Goal: Task Accomplishment & Management: Manage account settings

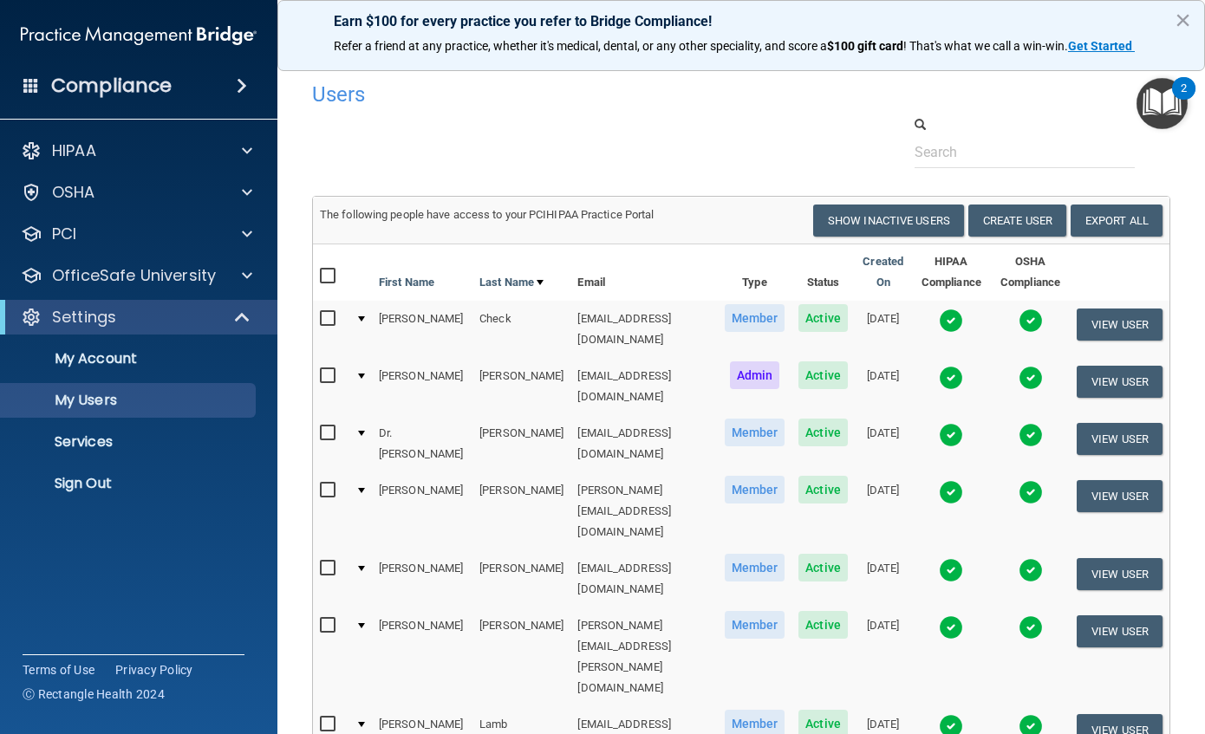
select select "20"
click at [1030, 318] on img at bounding box center [1031, 321] width 24 height 24
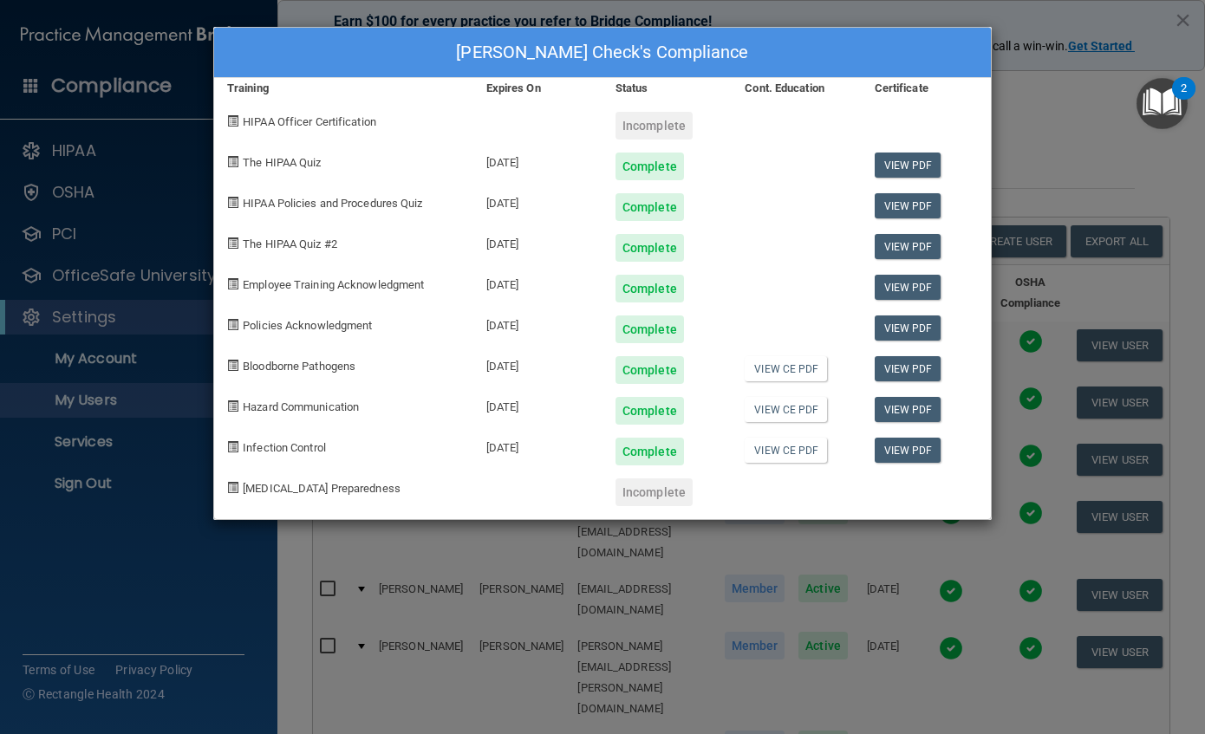
drag, startPoint x: 1069, startPoint y: 140, endPoint x: 1080, endPoint y: 165, distance: 26.8
click at [1069, 140] on div "[PERSON_NAME] Check's Compliance Training Expires On Status Cont. Education Cer…" at bounding box center [602, 367] width 1205 height 734
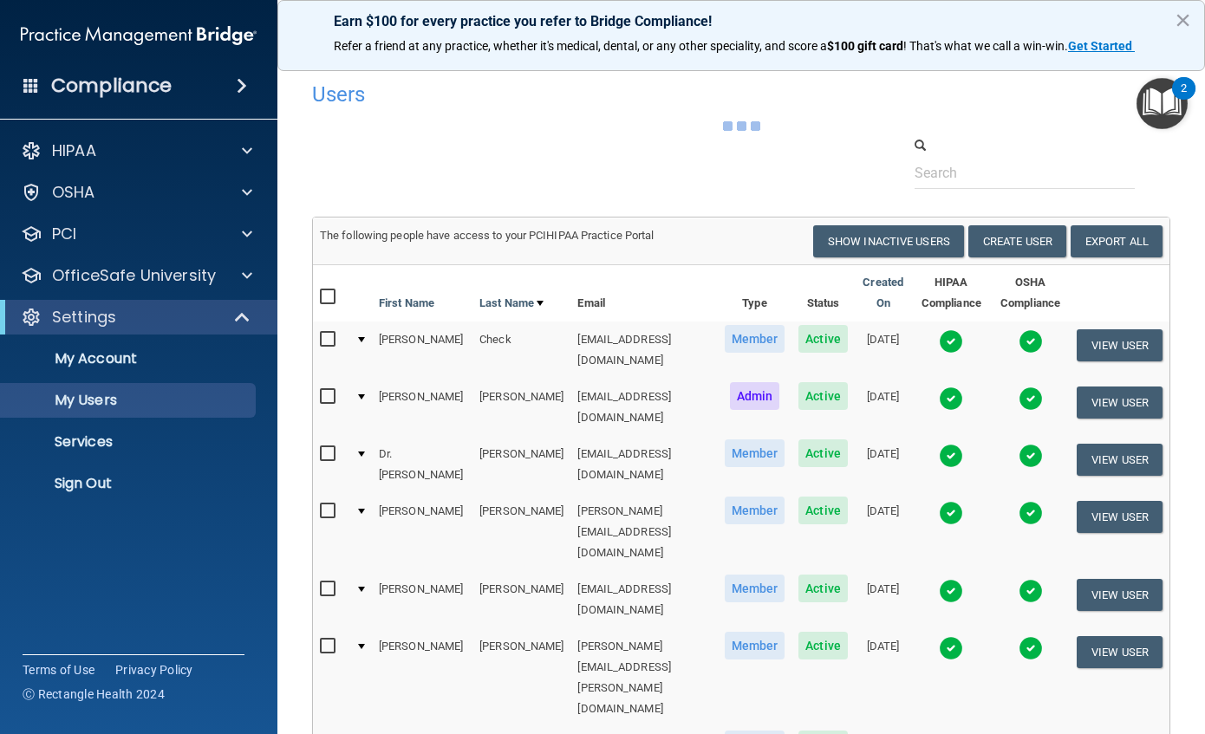
click at [954, 394] on img at bounding box center [951, 399] width 24 height 24
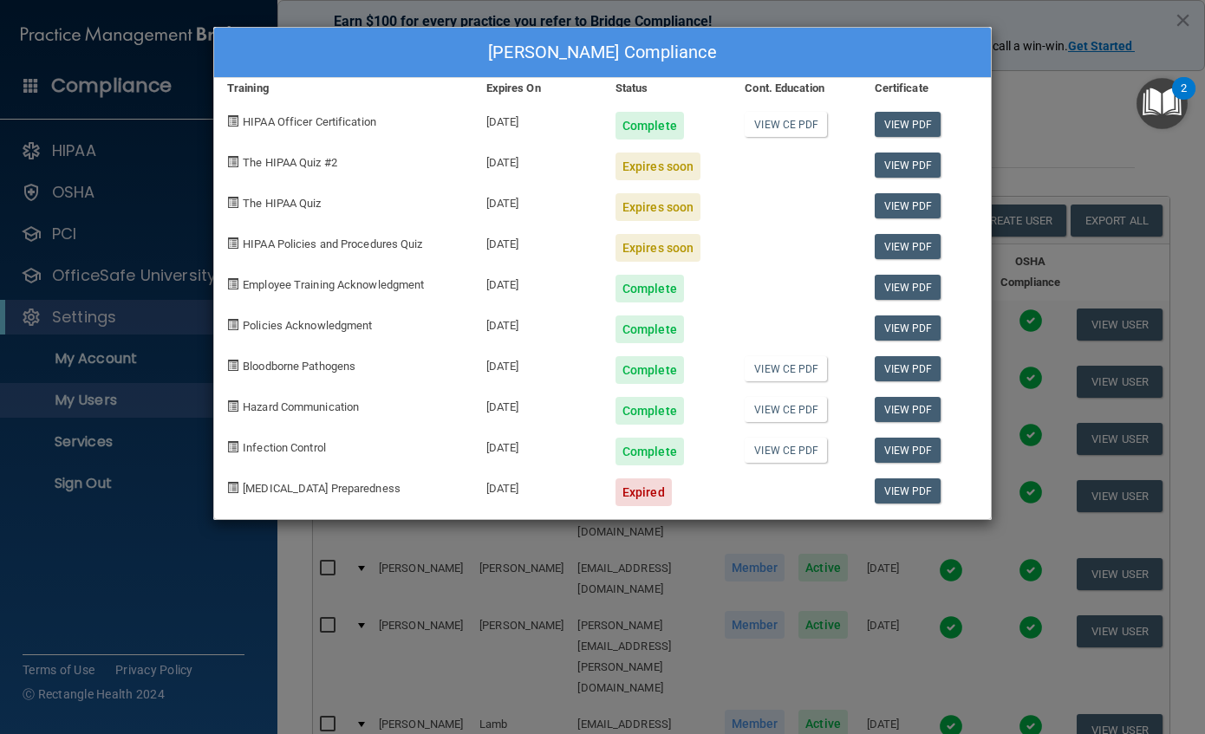
click at [1048, 130] on div "[PERSON_NAME] Compliance Training Expires On Status Cont. Education Certificate…" at bounding box center [602, 367] width 1205 height 734
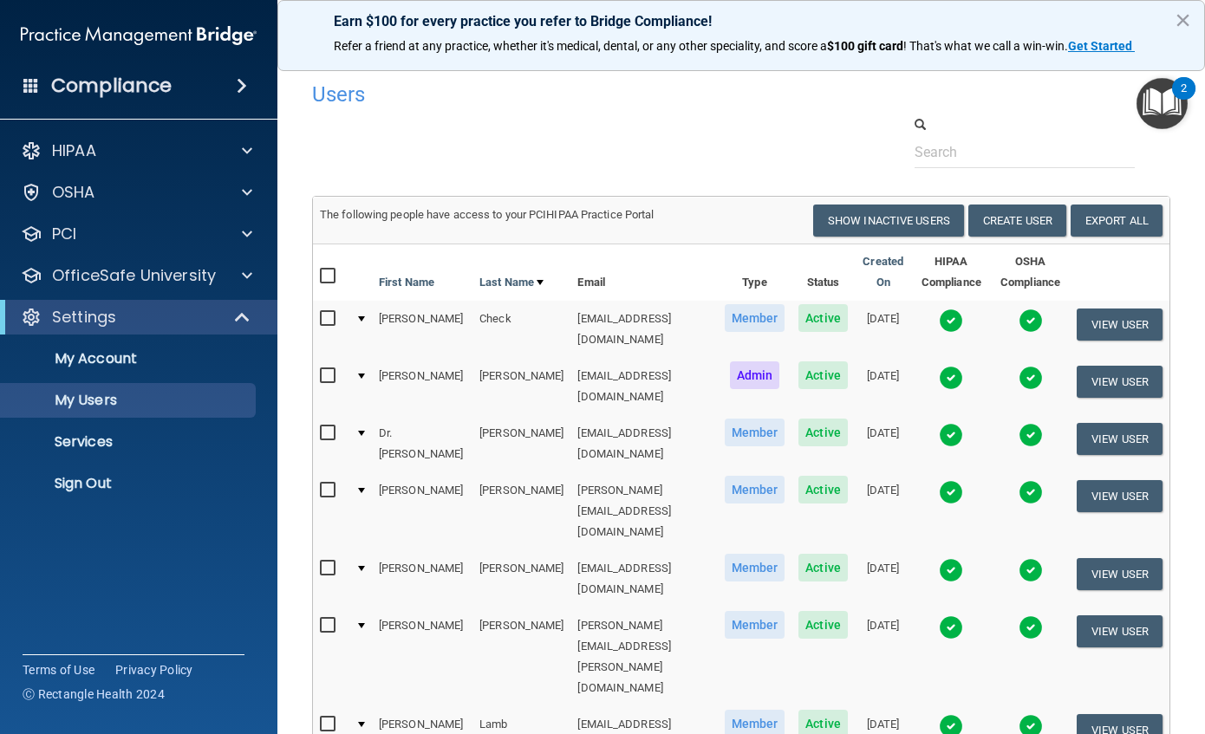
click at [954, 423] on img at bounding box center [951, 435] width 24 height 24
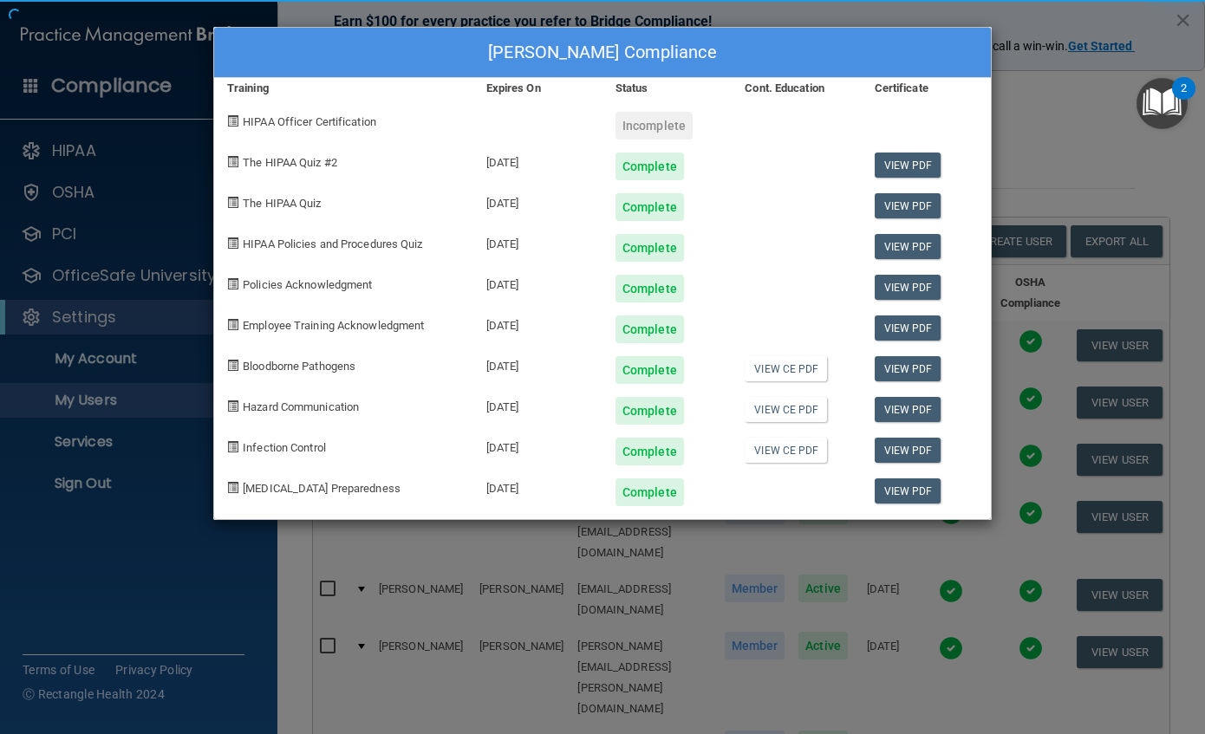
click at [1032, 122] on div "[PERSON_NAME] Compliance Training Expires On Status Cont. Education Certificate…" at bounding box center [602, 367] width 1205 height 734
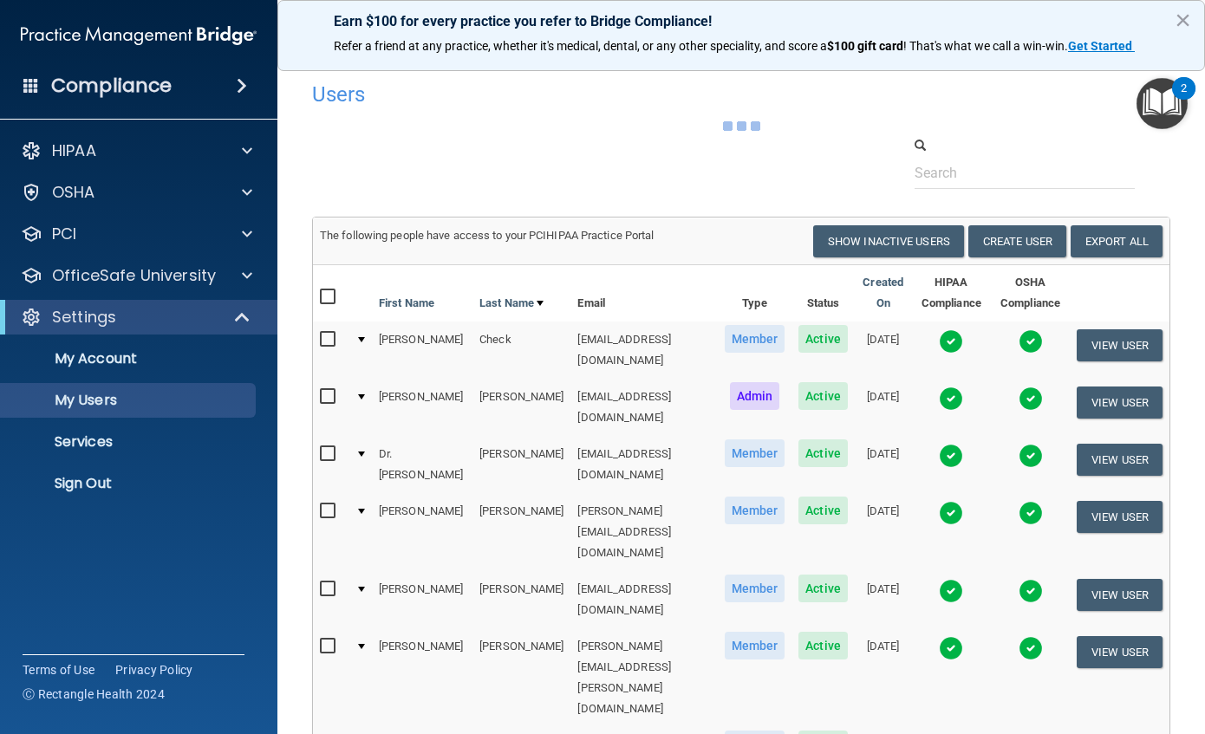
click at [957, 493] on td at bounding box center [951, 532] width 79 height 78
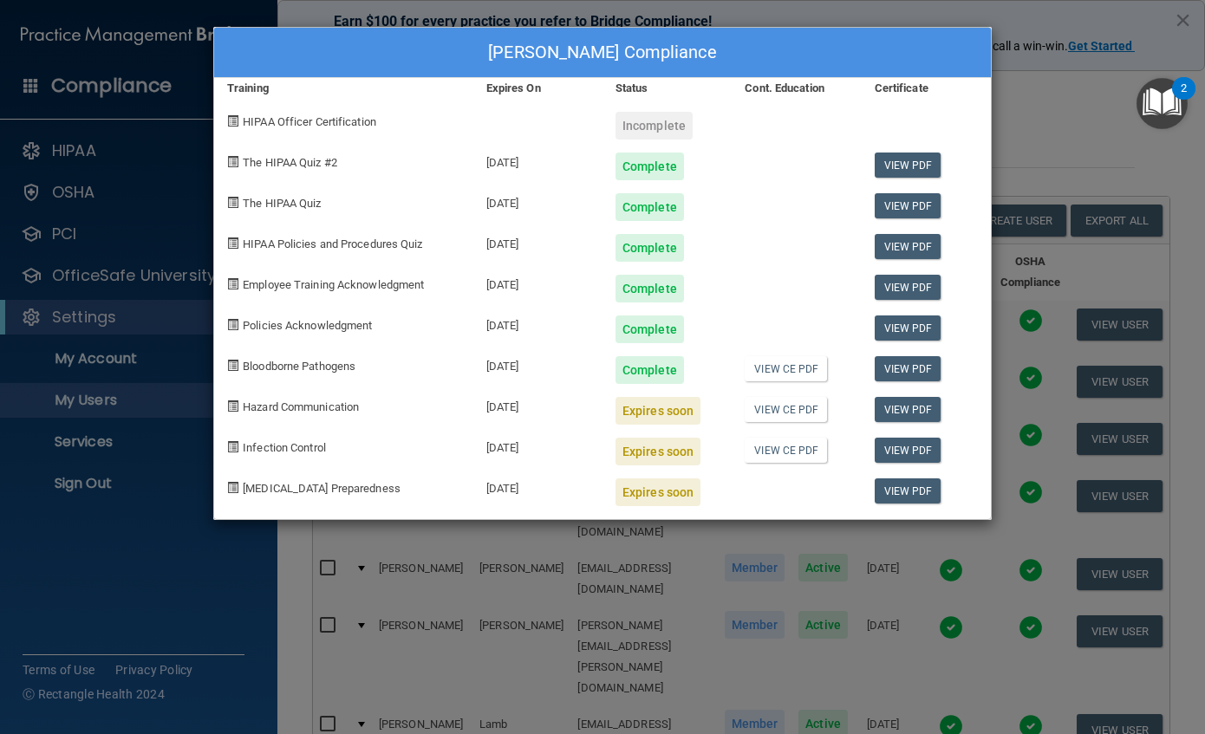
click at [1038, 139] on div "[PERSON_NAME] Compliance Training Expires On Status Cont. Education Certificate…" at bounding box center [602, 367] width 1205 height 734
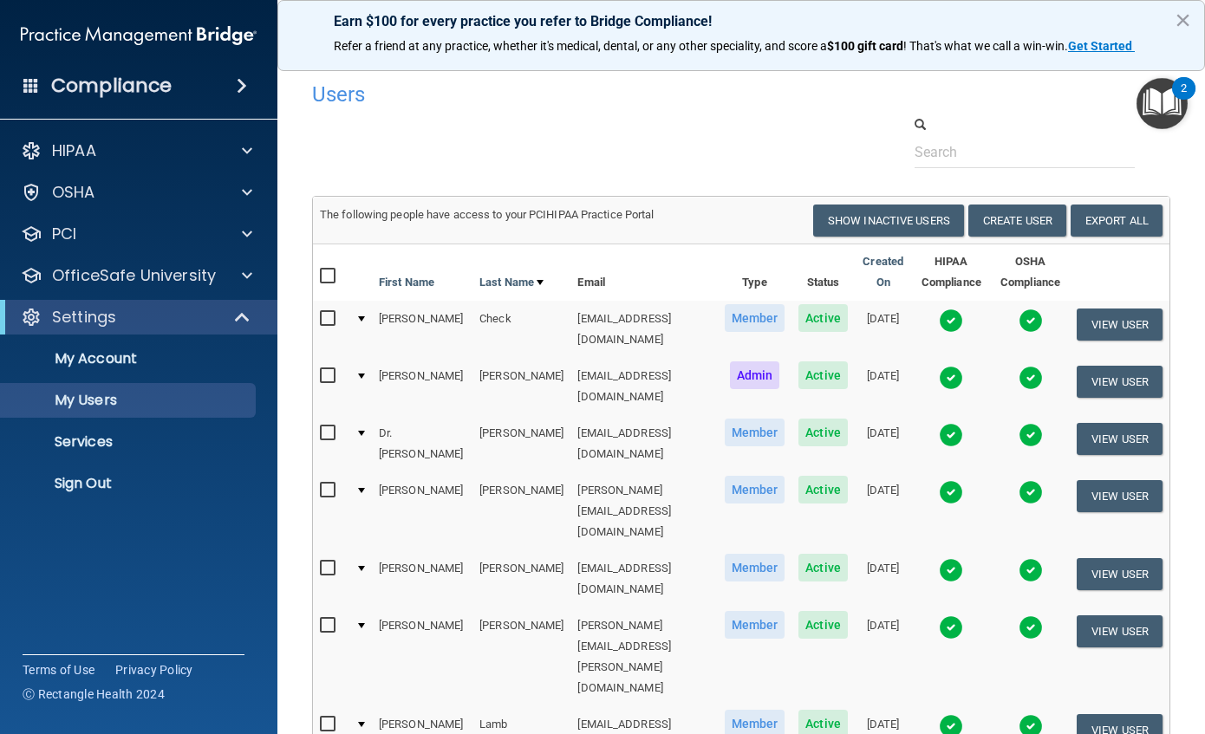
click at [949, 558] on img at bounding box center [951, 570] width 24 height 24
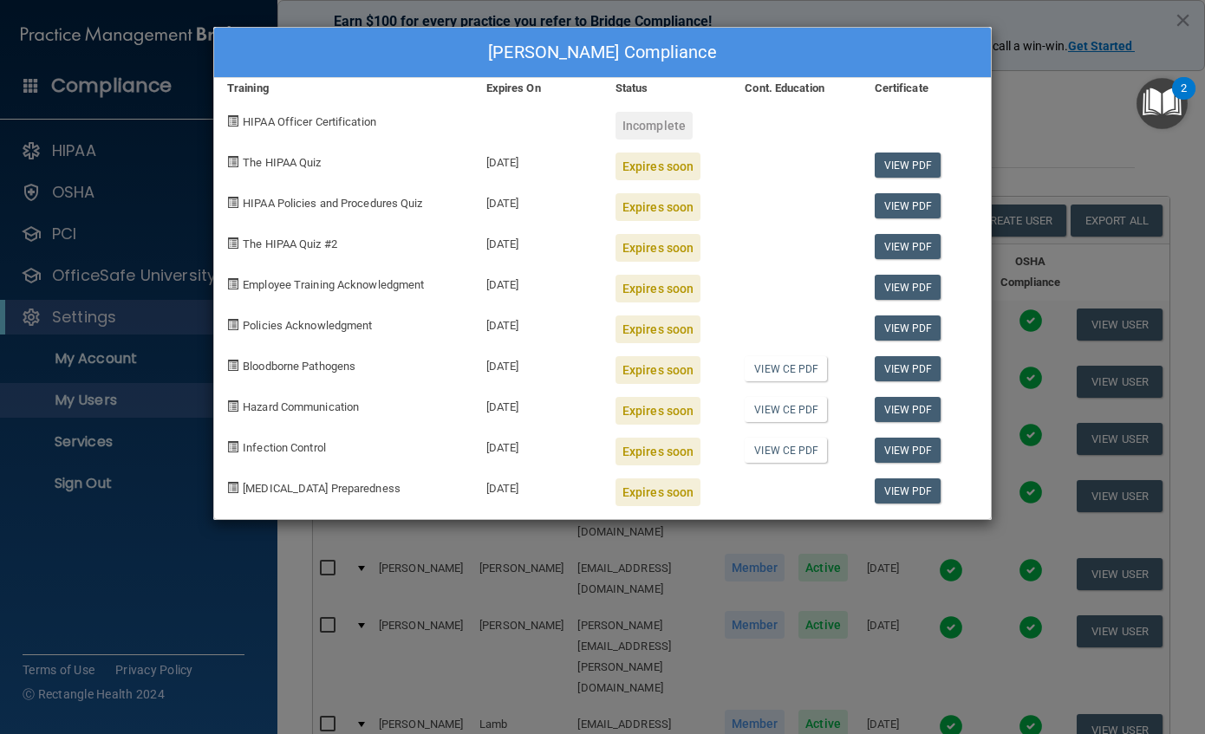
click at [288, 5] on div "[PERSON_NAME] Compliance Training Expires On Status Cont. Education Certificate…" at bounding box center [602, 367] width 1205 height 734
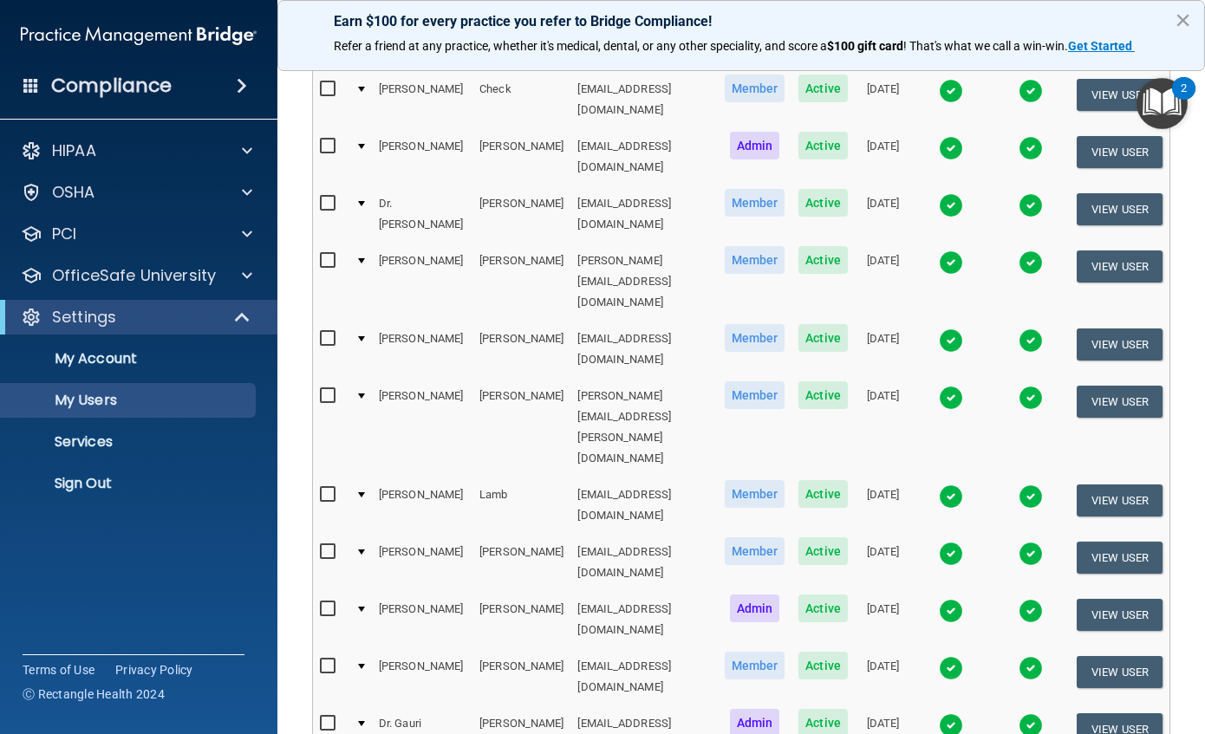
scroll to position [260, 0]
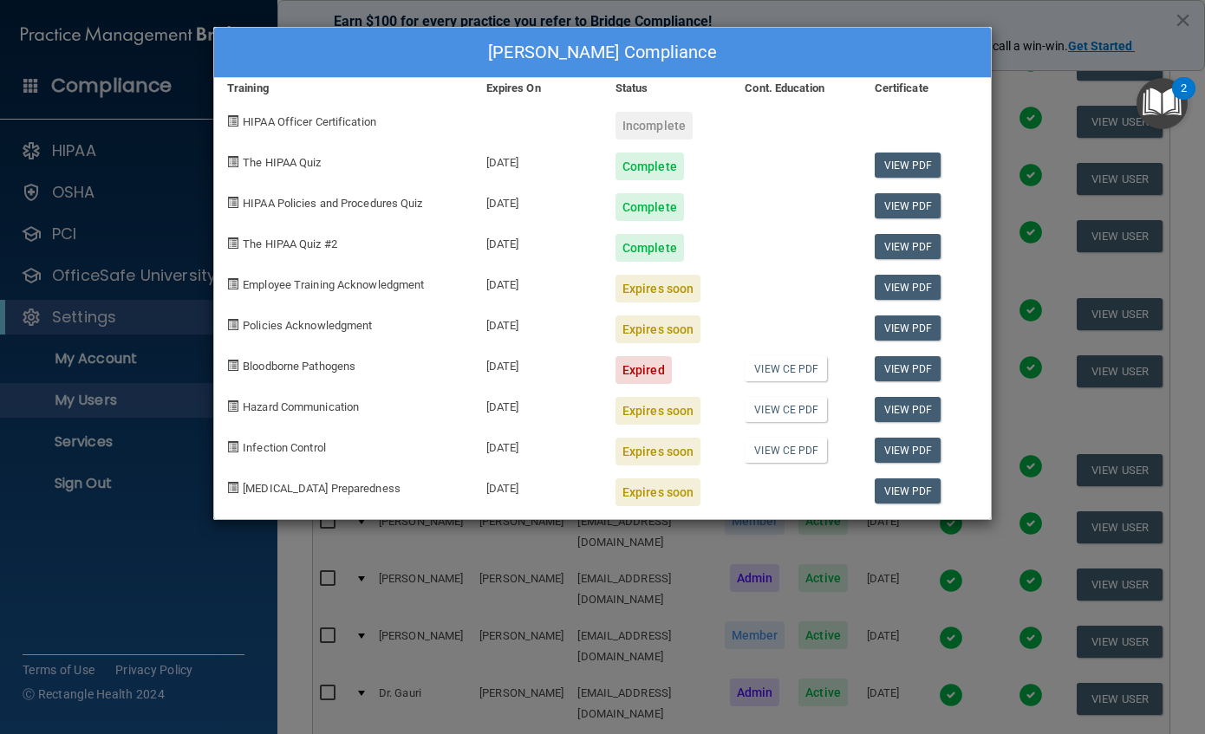
click at [1026, 18] on div "[PERSON_NAME] Compliance Training Expires On Status Cont. Education Certificate…" at bounding box center [602, 367] width 1205 height 734
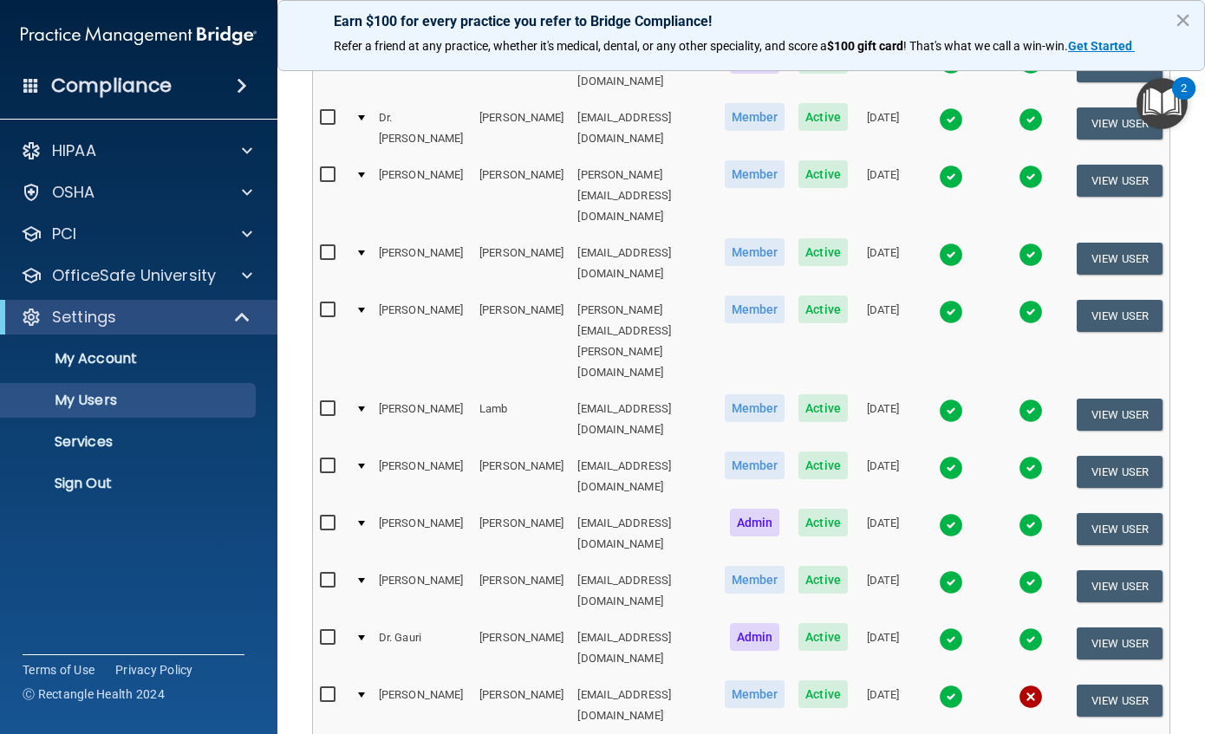
scroll to position [347, 0]
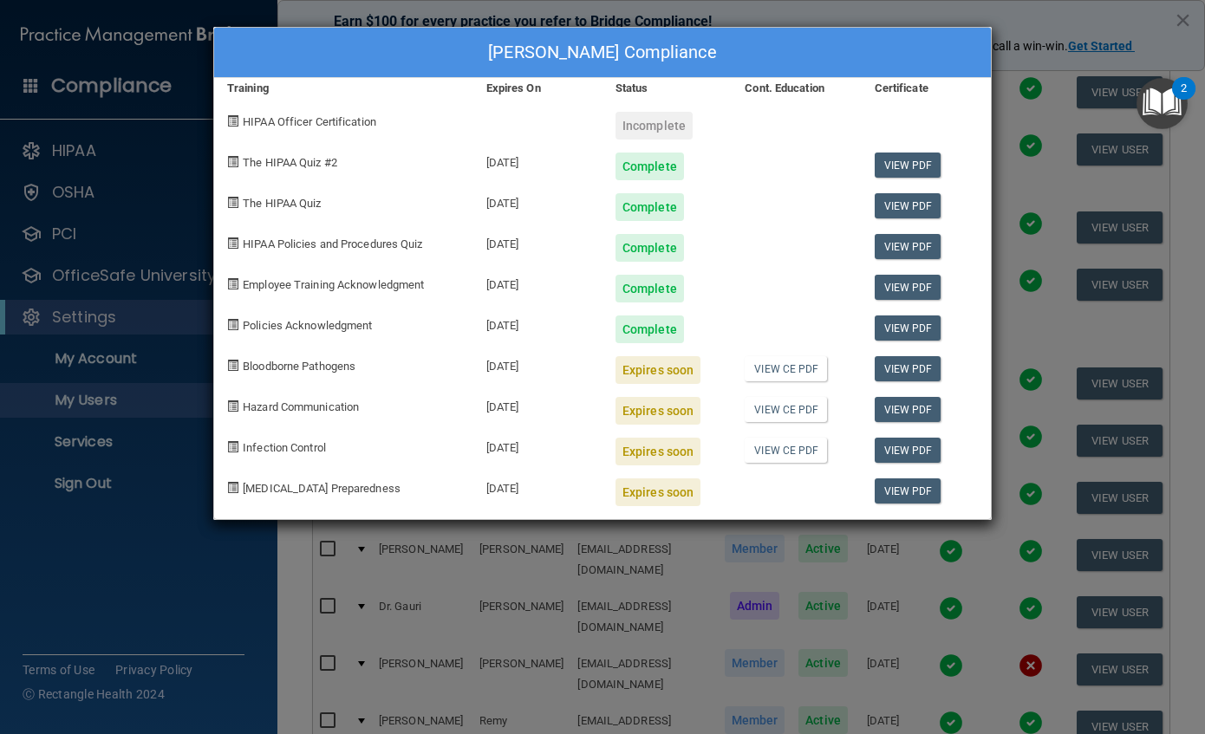
click at [913, 10] on div "[PERSON_NAME] Compliance Training Expires On Status Cont. Education Certificate…" at bounding box center [602, 367] width 1205 height 734
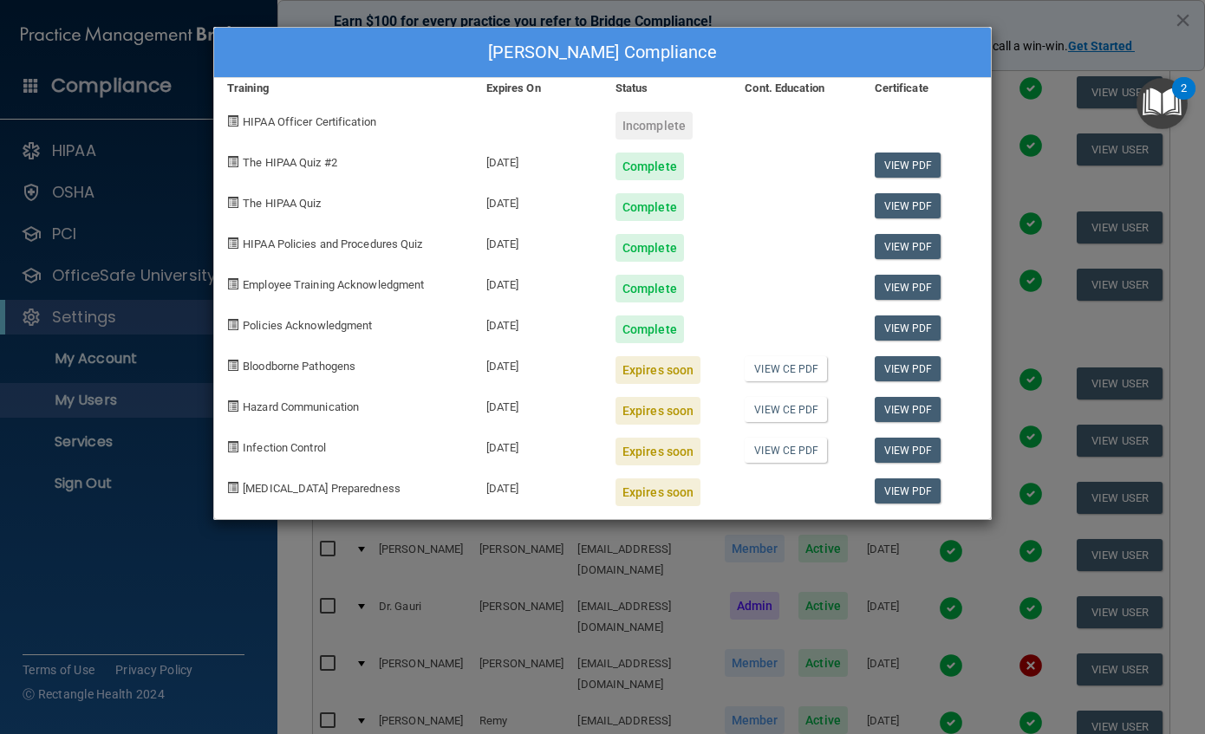
click at [1022, 19] on div "[PERSON_NAME] Compliance Training Expires On Status Cont. Education Certificate…" at bounding box center [602, 367] width 1205 height 734
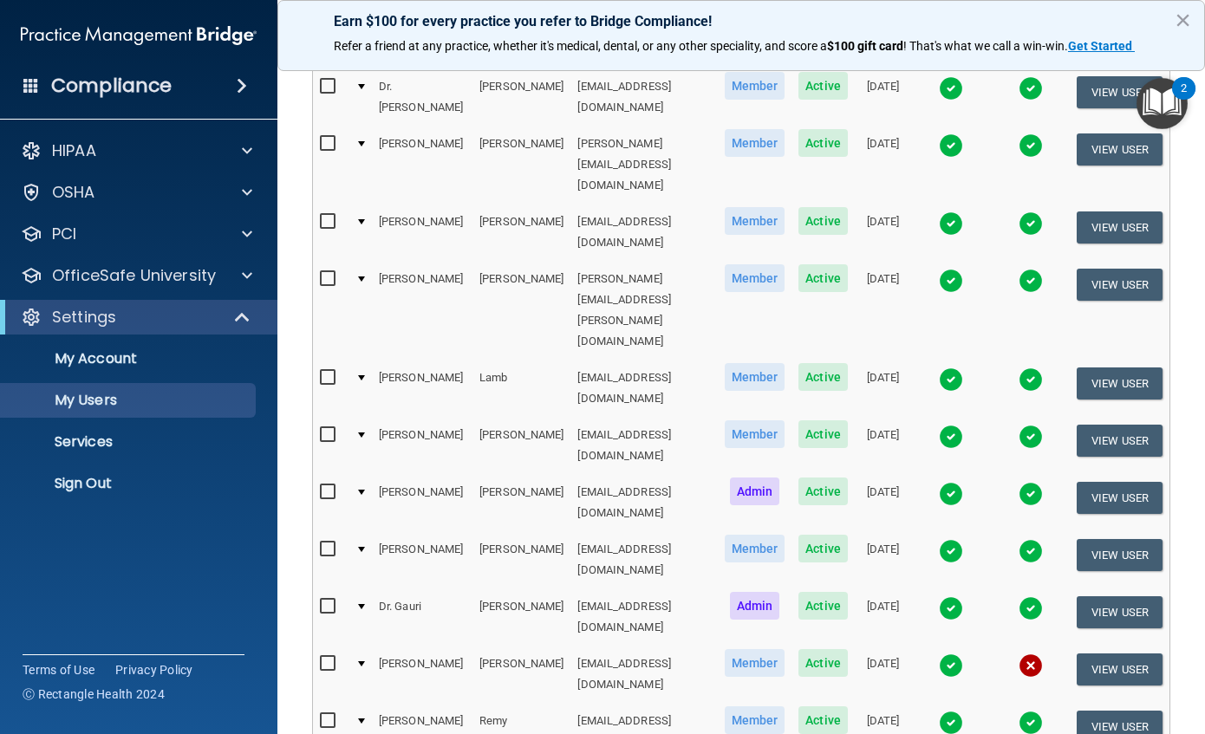
click at [620, 10] on div "Earn $100 for every practice you refer to Bridge Compliance! Refer a friend at …" at bounding box center [741, 35] width 928 height 71
click at [943, 212] on img at bounding box center [951, 224] width 24 height 24
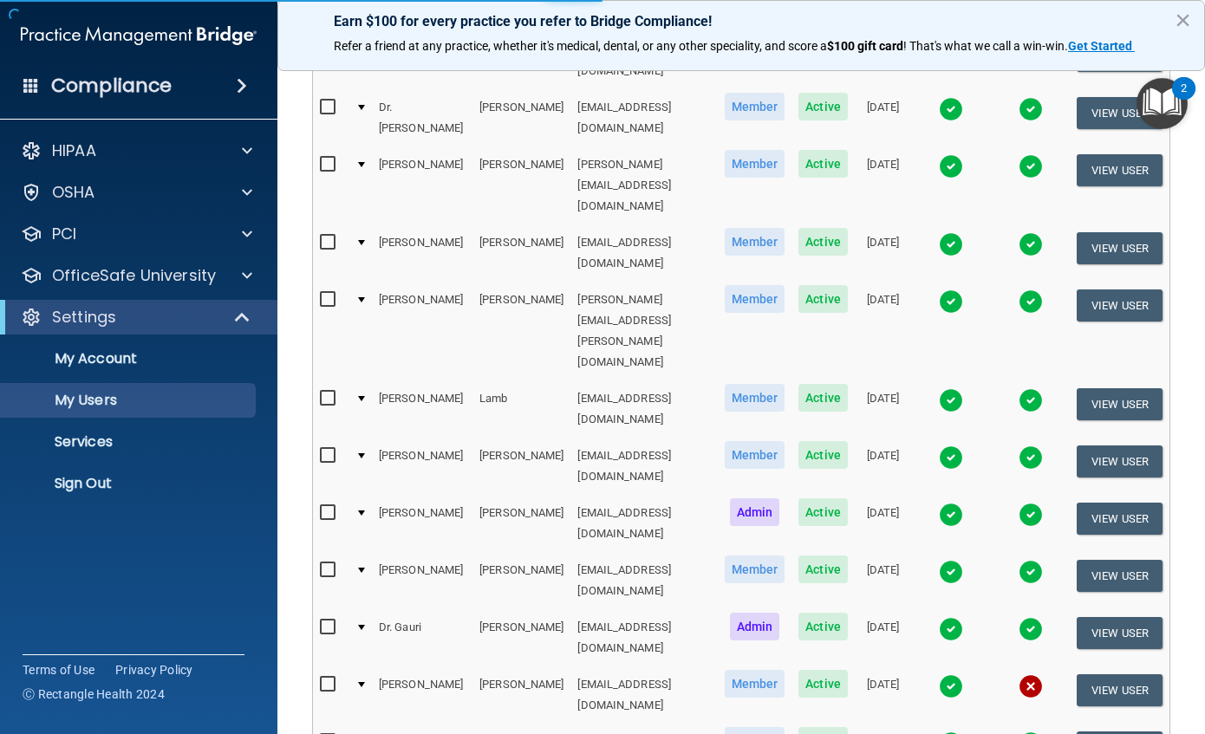
click at [953, 232] on img at bounding box center [951, 244] width 24 height 24
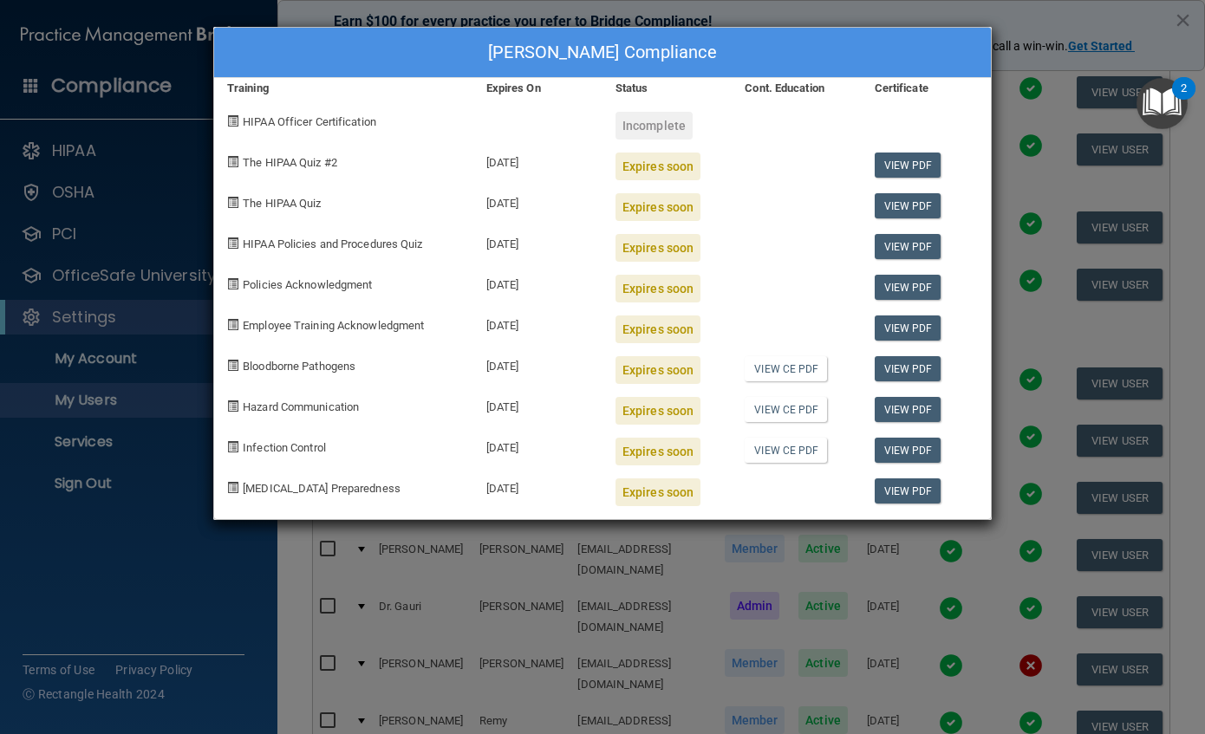
click at [1055, 23] on div "[PERSON_NAME] Compliance Training Expires On Status Cont. Education Certificate…" at bounding box center [602, 367] width 1205 height 734
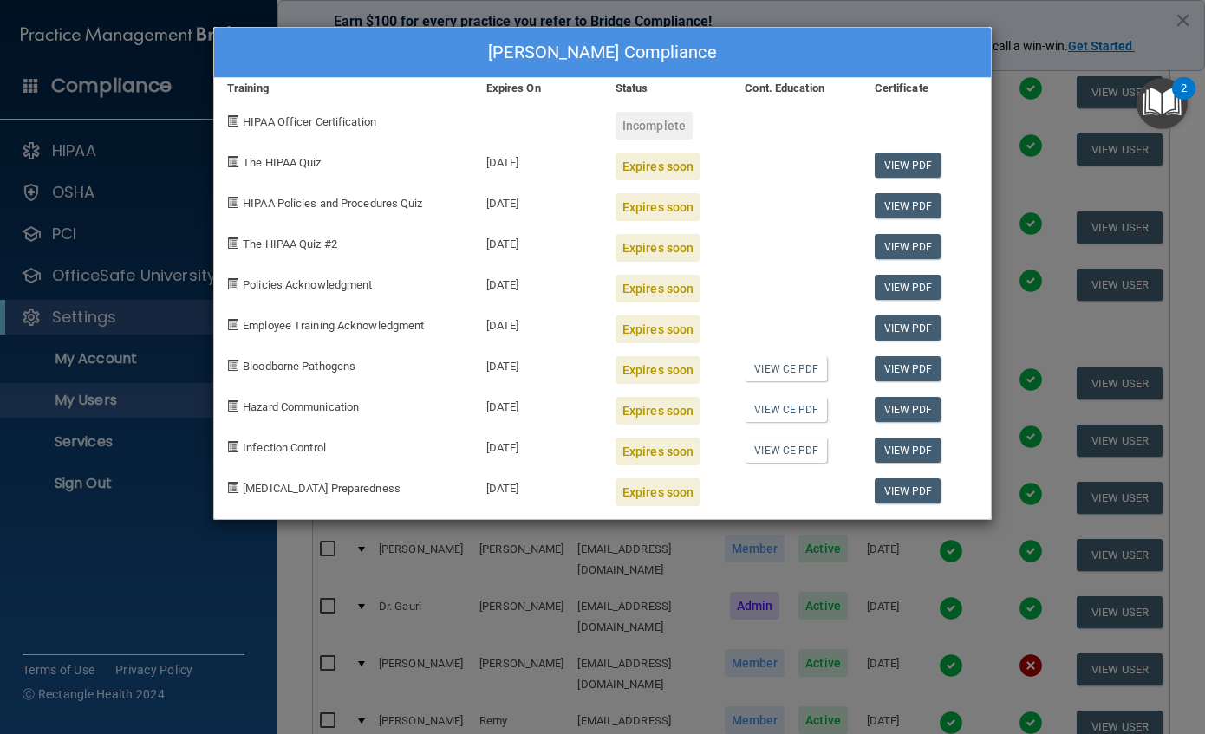
click at [943, 12] on div "[PERSON_NAME] Compliance Training Expires On Status Cont. Education Certificate…" at bounding box center [602, 367] width 1205 height 734
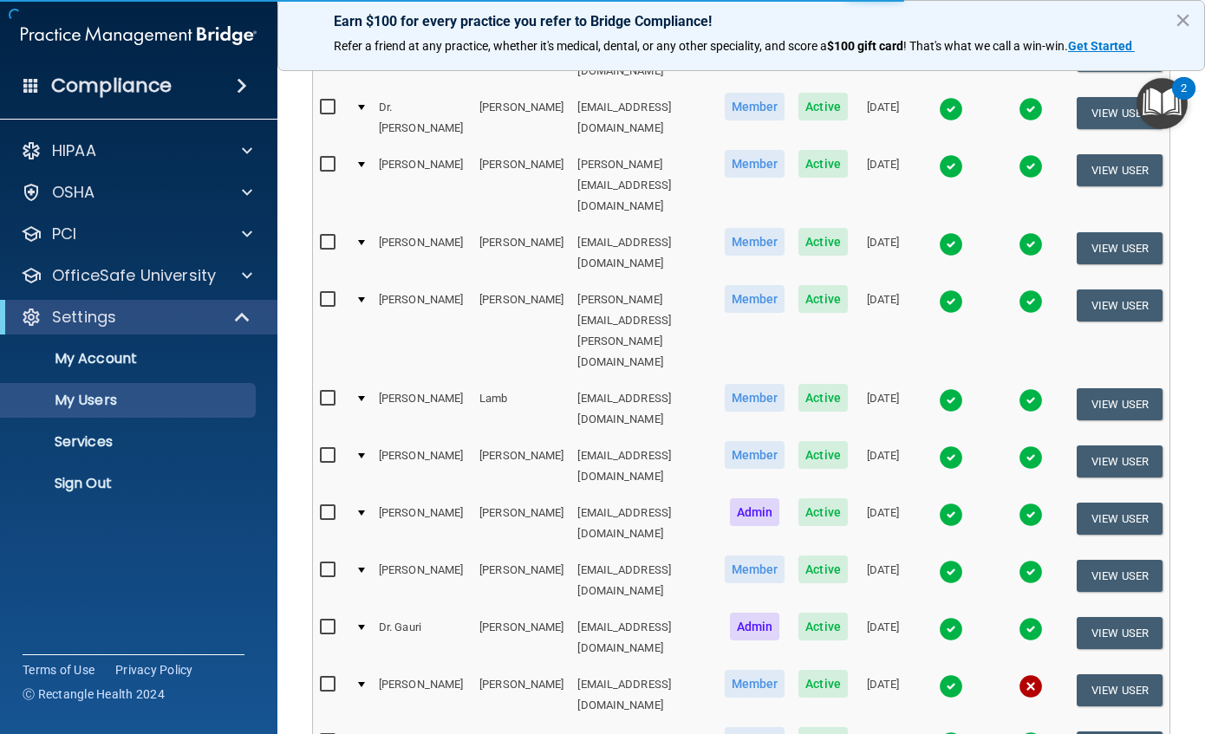
click at [959, 719] on body "Compliance HIPAA Documents and Policies Report an Incident Business Associates …" at bounding box center [602, 367] width 1205 height 734
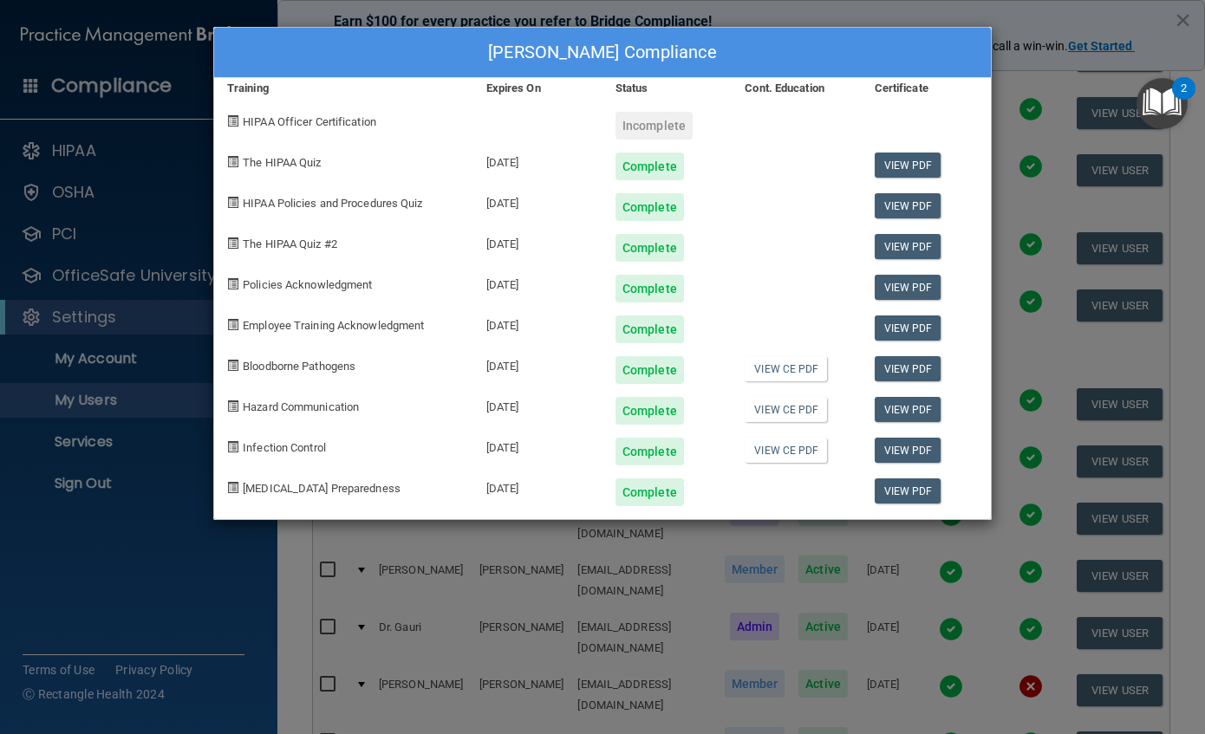
click at [550, 12] on div "[PERSON_NAME] Compliance Training Expires On Status Cont. Education Certificate…" at bounding box center [602, 367] width 1205 height 734
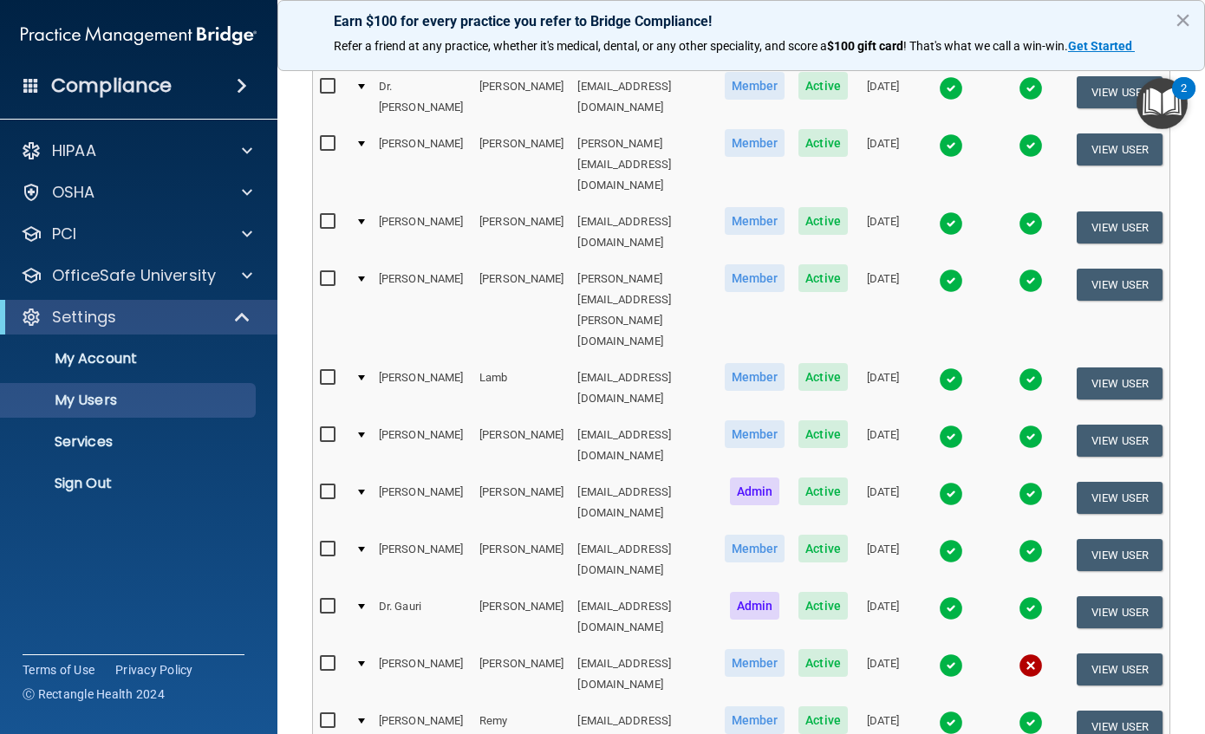
click at [681, 417] on td "[EMAIL_ADDRESS][DOMAIN_NAME]" at bounding box center [643, 445] width 146 height 57
click at [951, 596] on img at bounding box center [951, 608] width 24 height 24
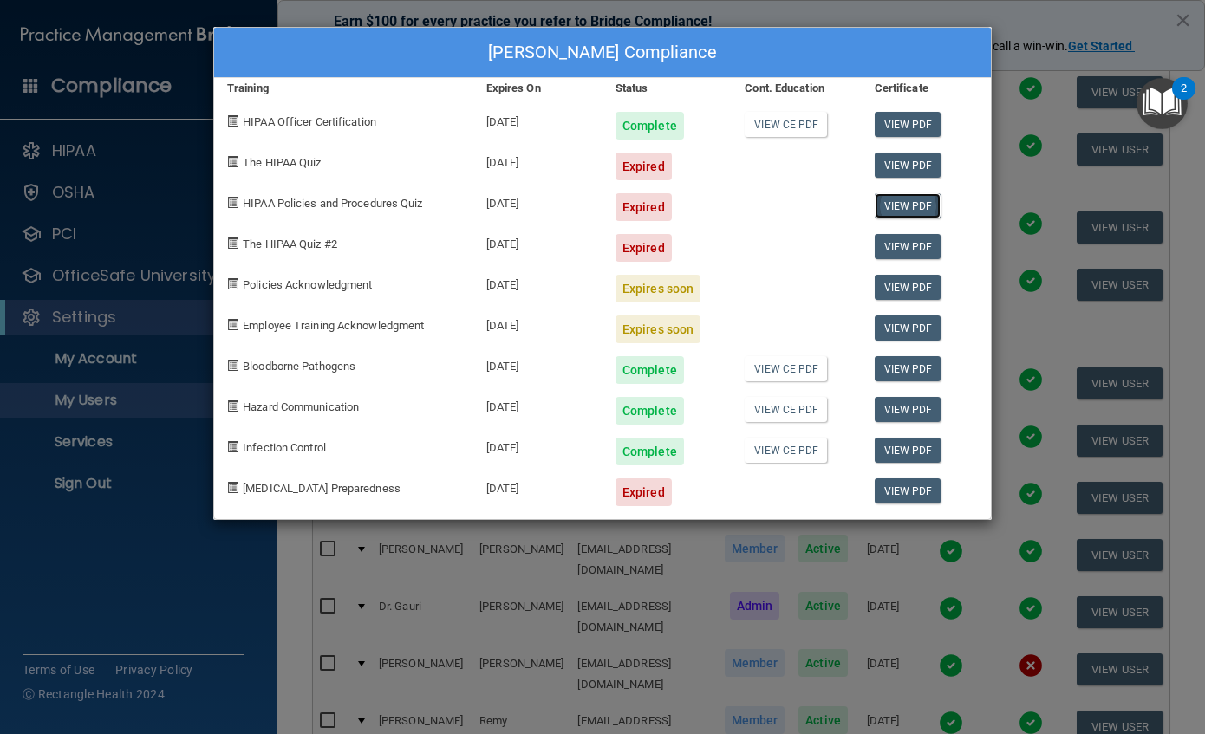
click at [928, 207] on link "View PDF" at bounding box center [908, 205] width 67 height 25
click at [1010, 20] on div "[PERSON_NAME] Compliance Training Expires On Status Cont. Education Certificate…" at bounding box center [602, 367] width 1205 height 734
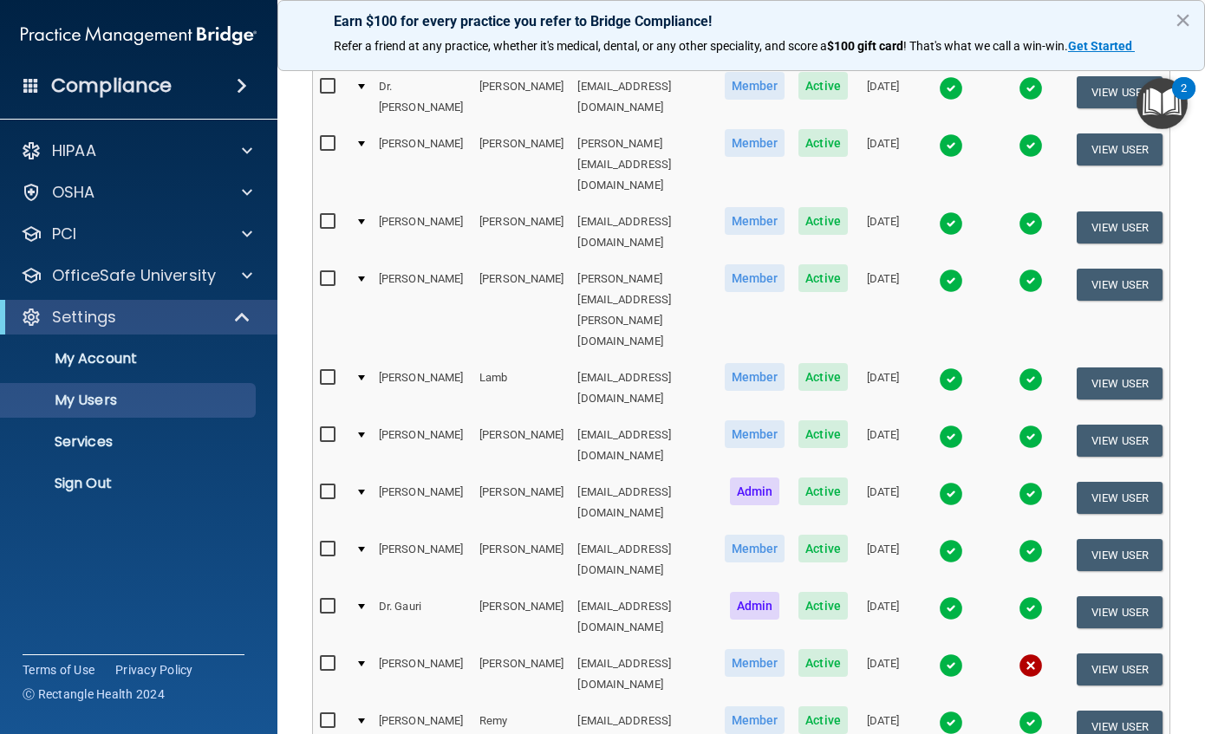
click at [948, 425] on img at bounding box center [951, 437] width 24 height 24
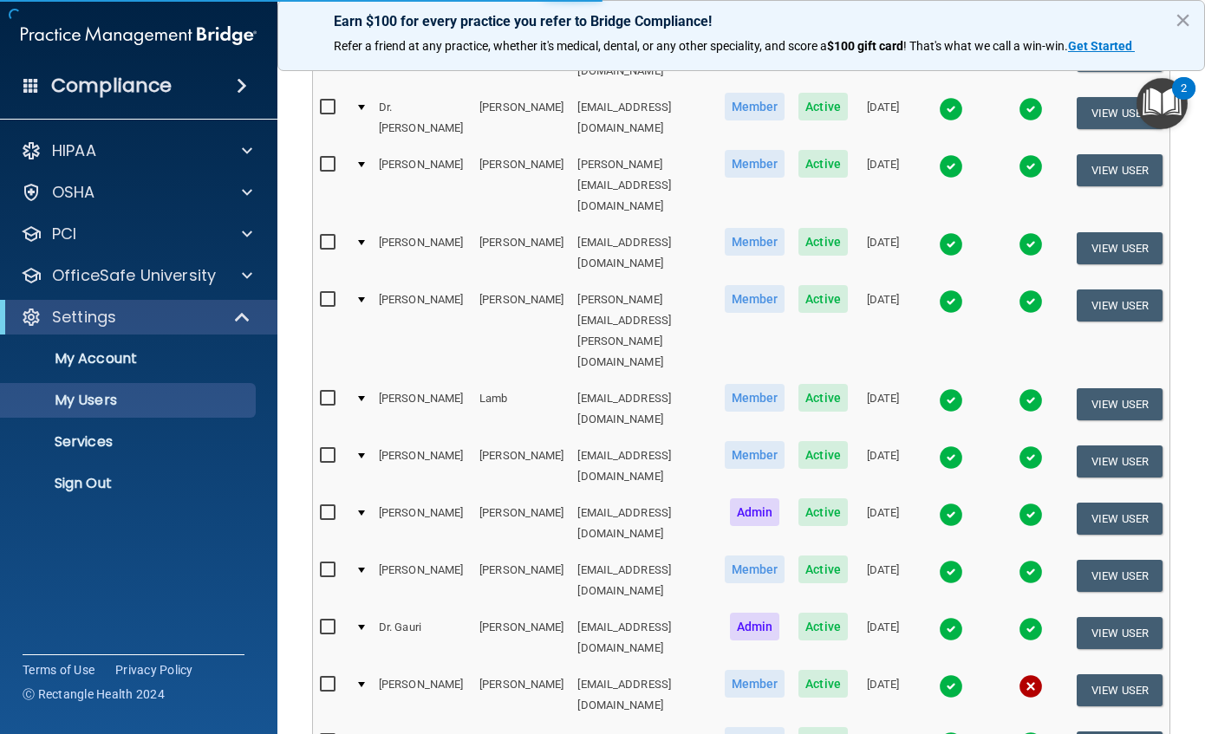
click at [951, 446] on img at bounding box center [951, 458] width 24 height 24
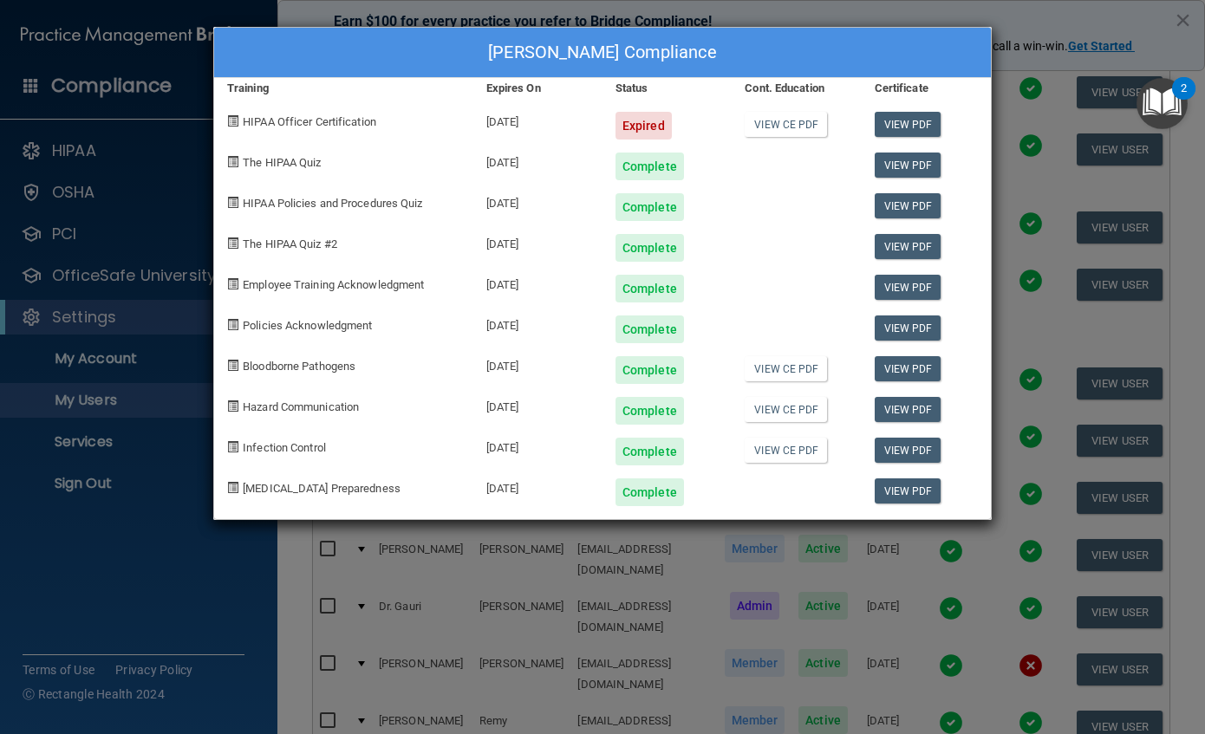
click at [1039, 21] on div "[PERSON_NAME] Compliance Training Expires On Status Cont. Education Certificate…" at bounding box center [602, 367] width 1205 height 734
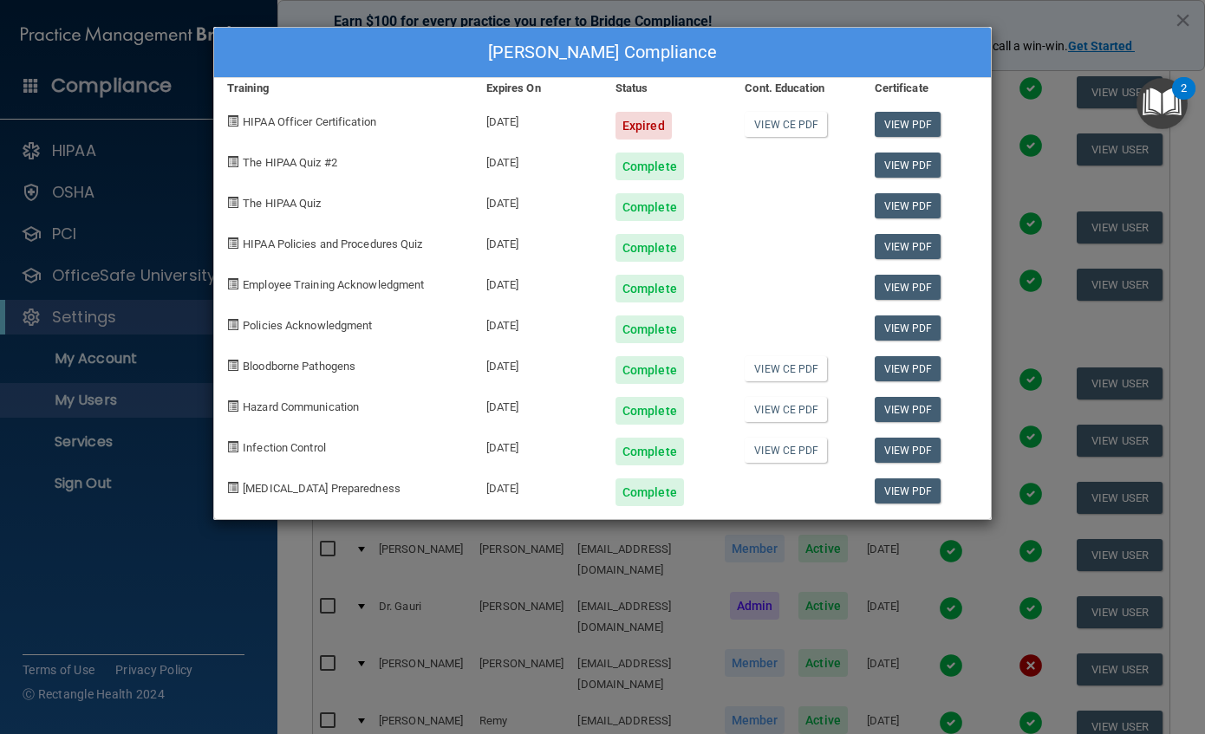
click at [1035, 23] on div "[PERSON_NAME] Compliance Training Expires On Status Cont. Education Certificate…" at bounding box center [602, 367] width 1205 height 734
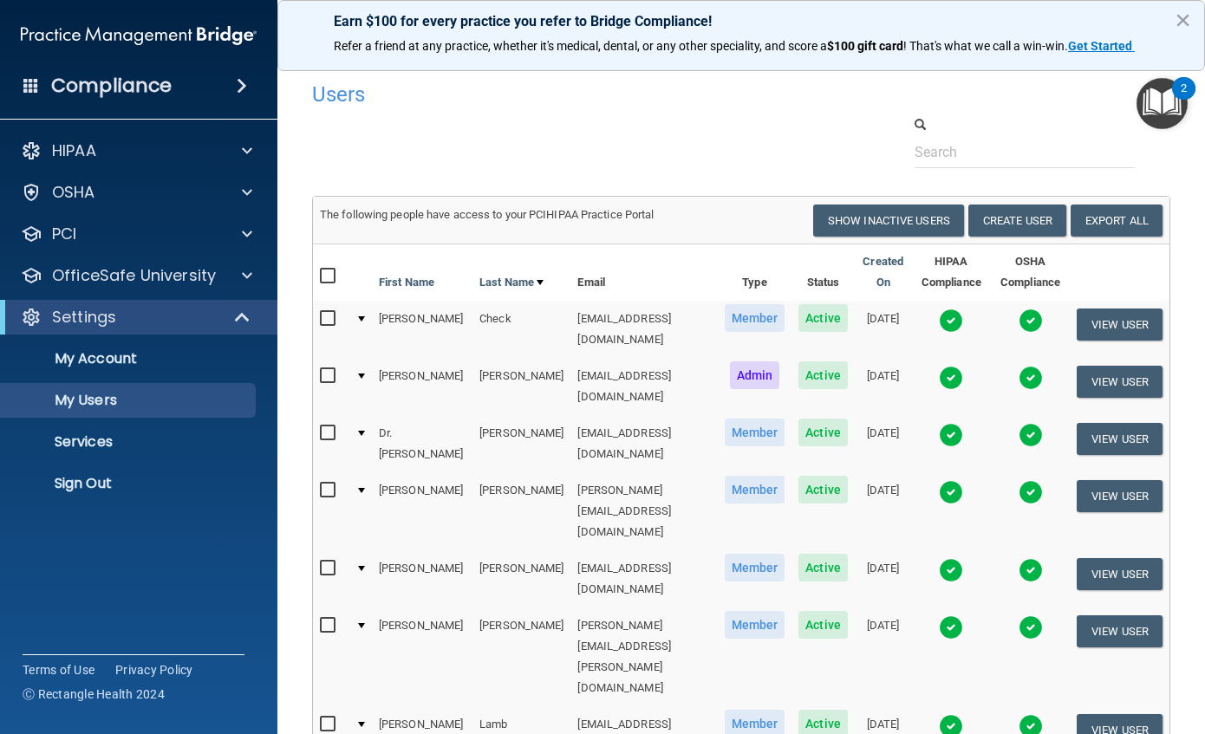
scroll to position [87, 0]
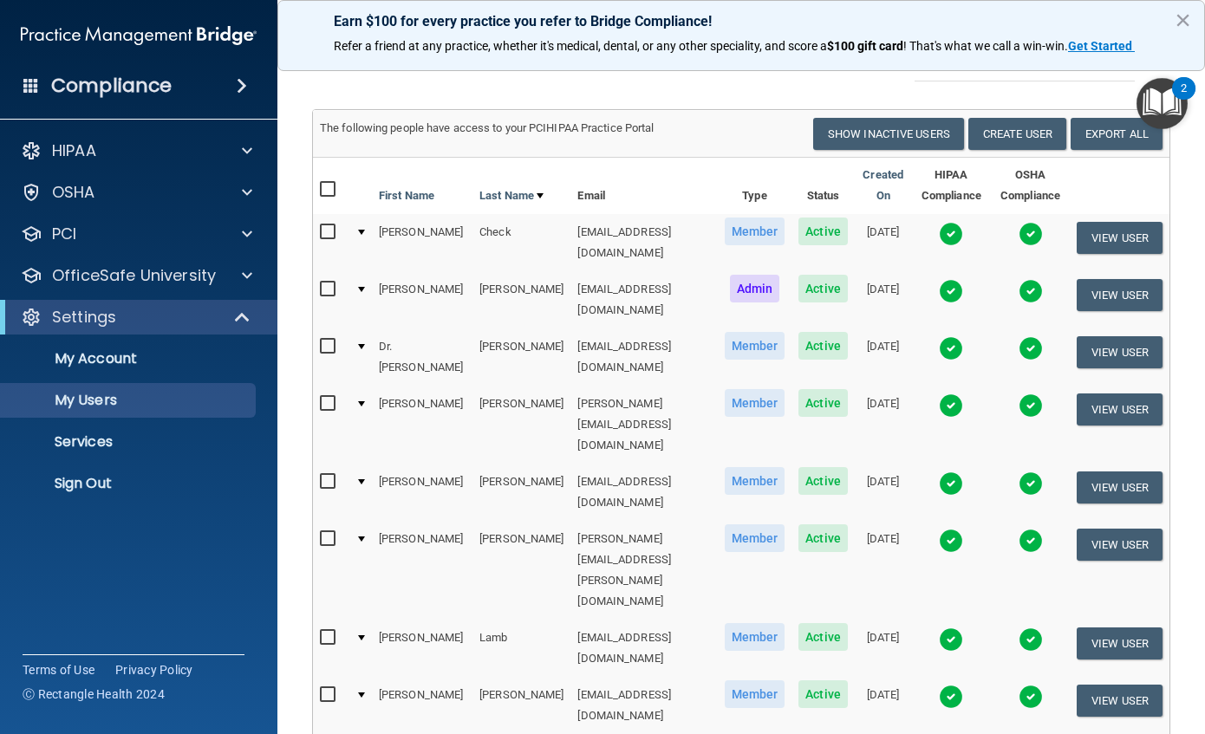
click at [947, 394] on img at bounding box center [951, 406] width 24 height 24
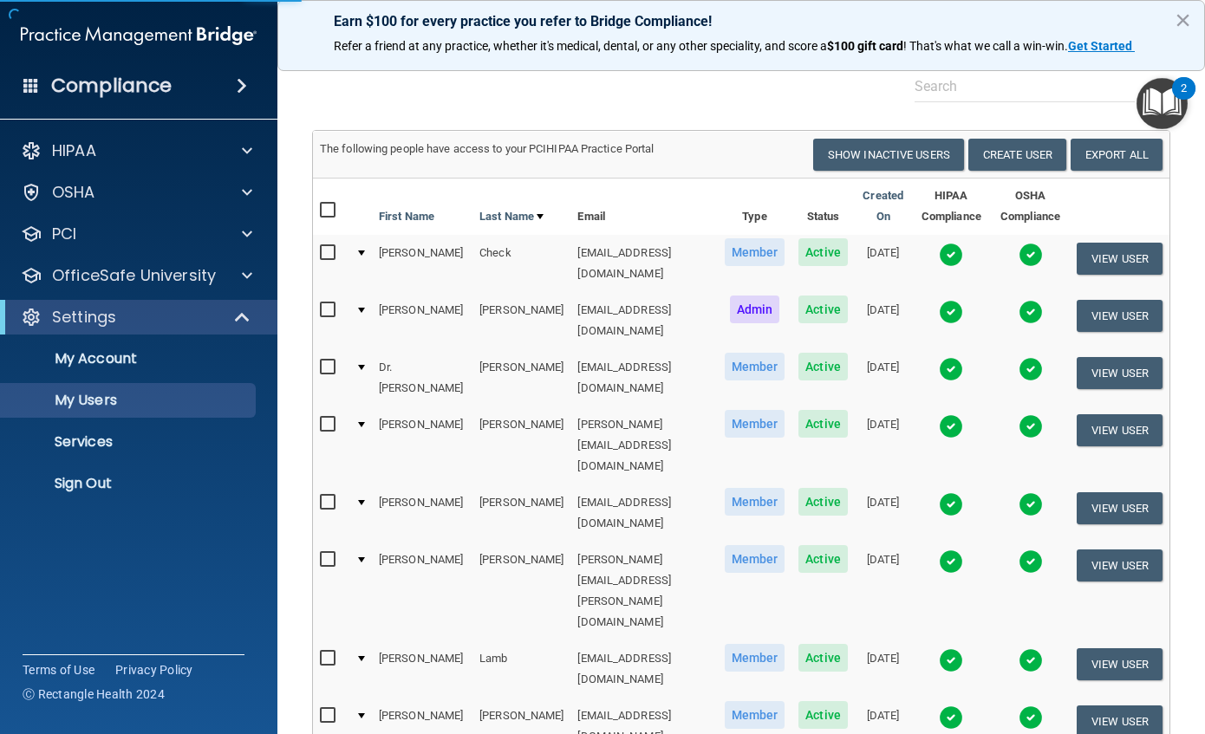
click at [954, 414] on img at bounding box center [951, 426] width 24 height 24
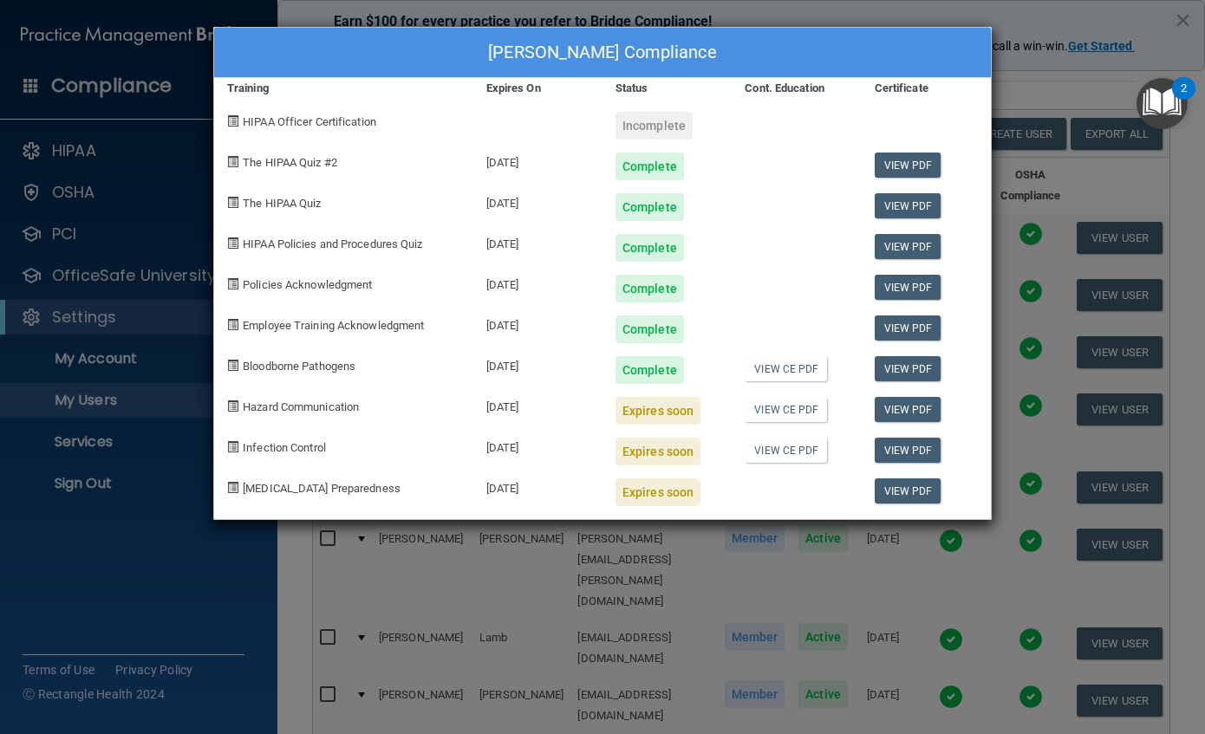
click at [667, 676] on div "[PERSON_NAME] Compliance Training Expires On Status Cont. Education Certificate…" at bounding box center [602, 367] width 1205 height 734
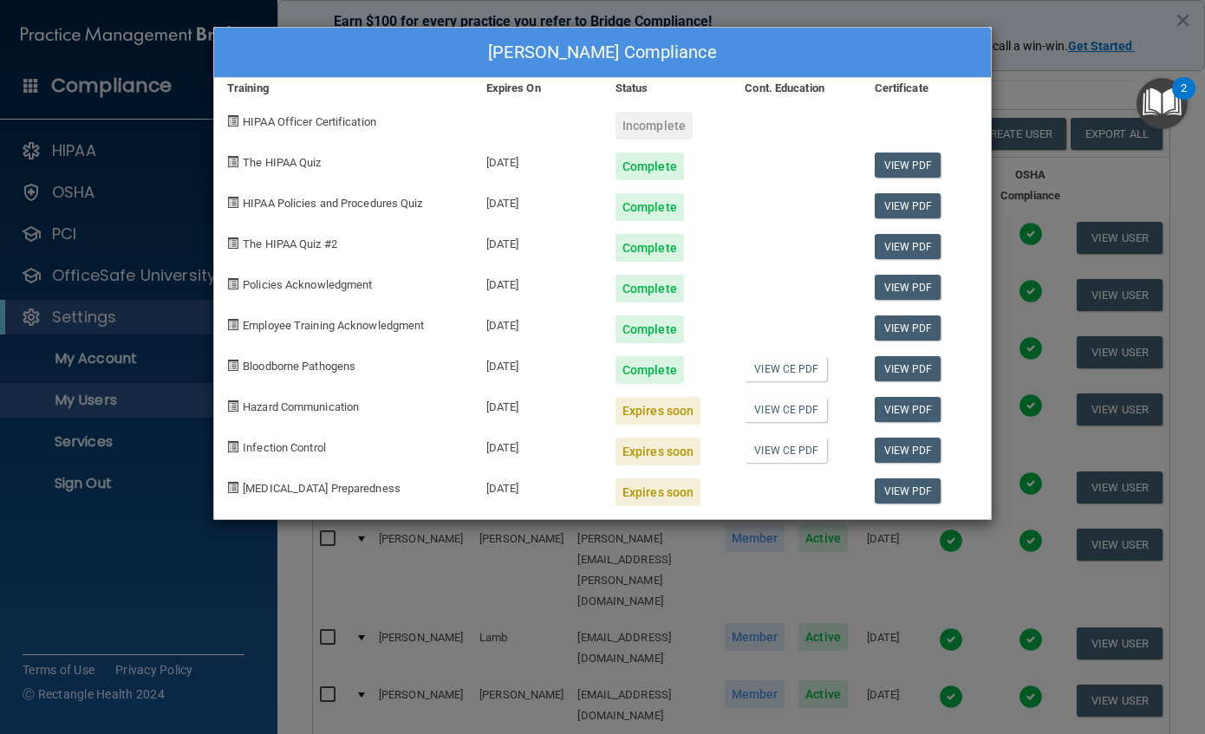
click at [992, 10] on div "[PERSON_NAME] Compliance Training Expires On Status Cont. Education Certificate…" at bounding box center [602, 367] width 1205 height 734
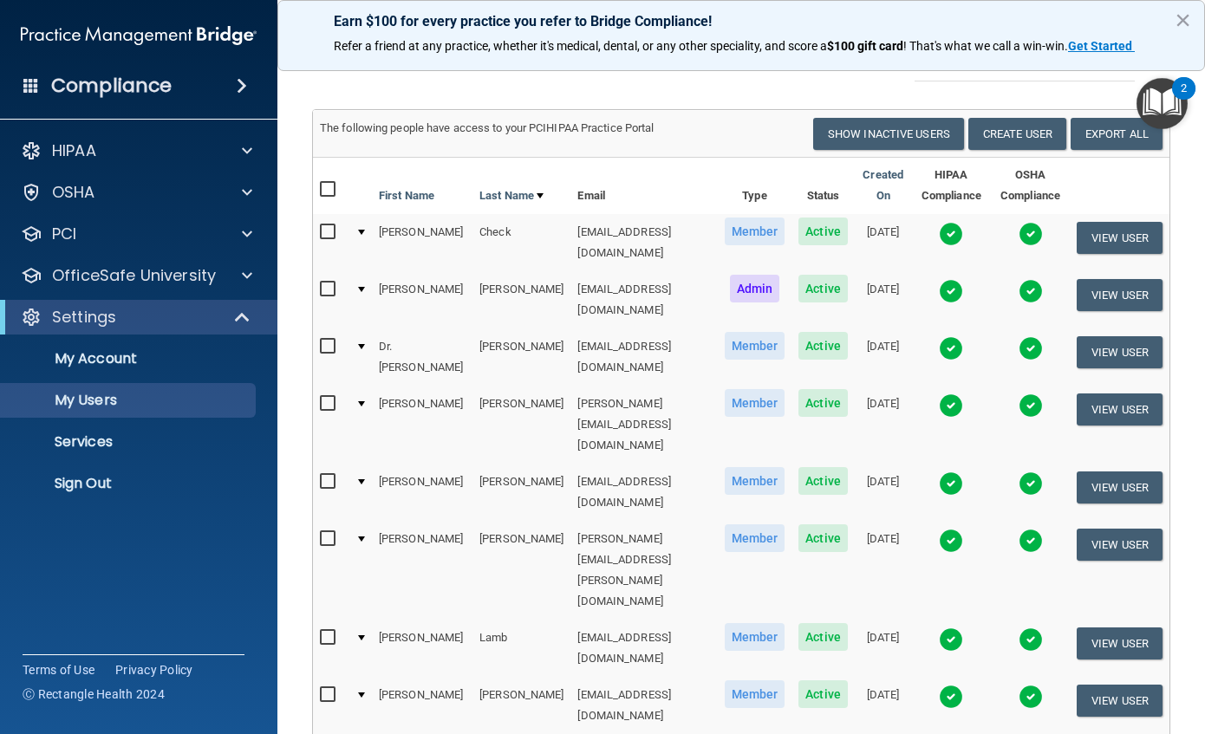
click at [107, 90] on h4 "Compliance" at bounding box center [111, 86] width 120 height 24
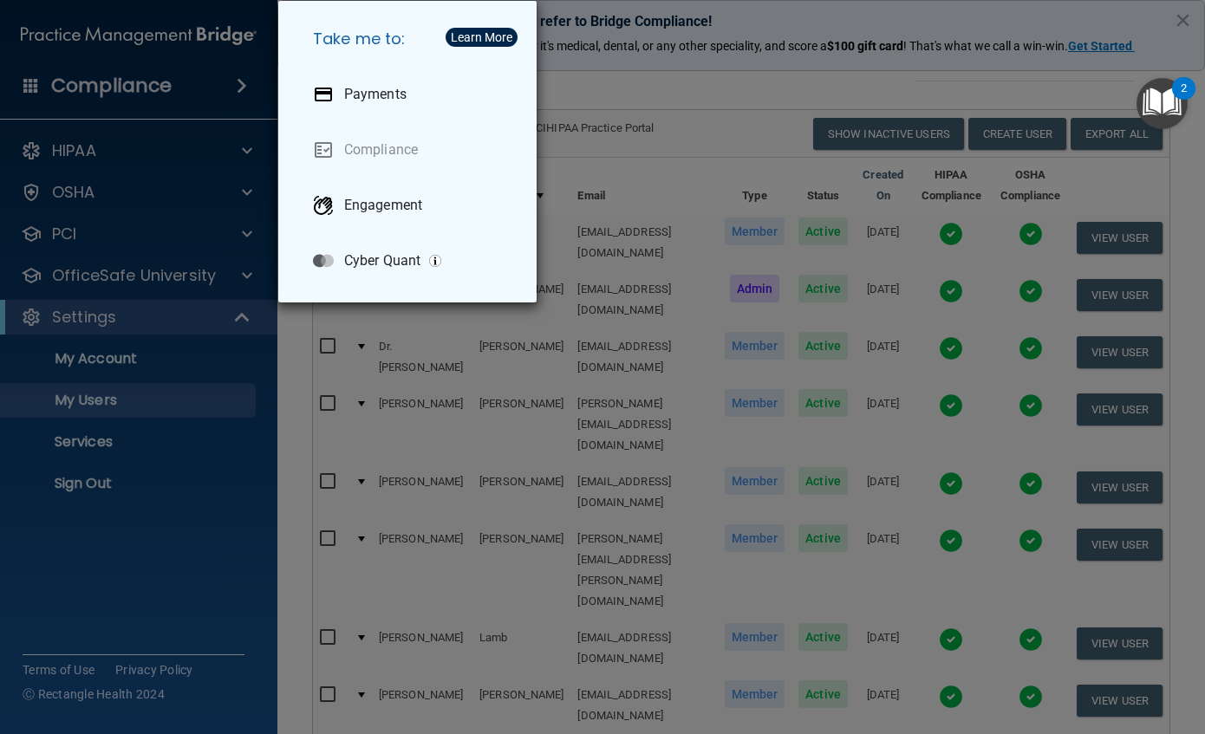
click at [37, 147] on div "Take me to: Payments Compliance Engagement Cyber Quant" at bounding box center [602, 367] width 1205 height 734
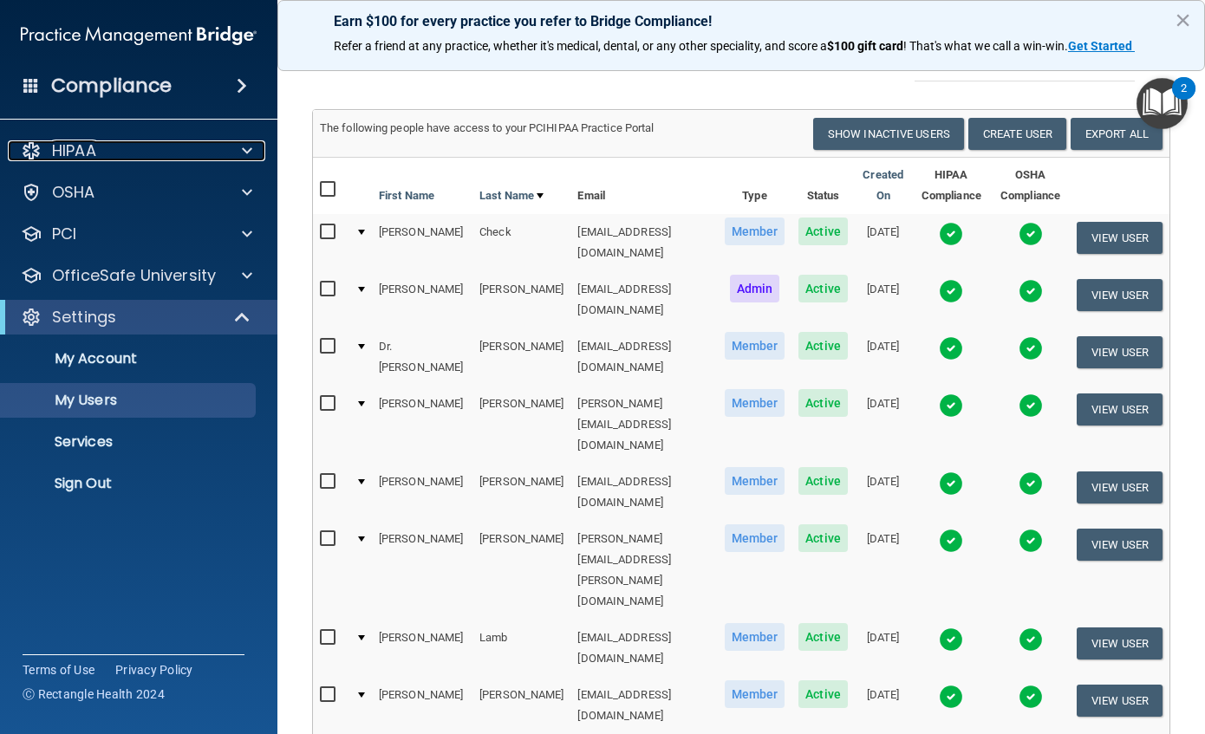
click at [36, 147] on div "HIPAA" at bounding box center [115, 150] width 215 height 21
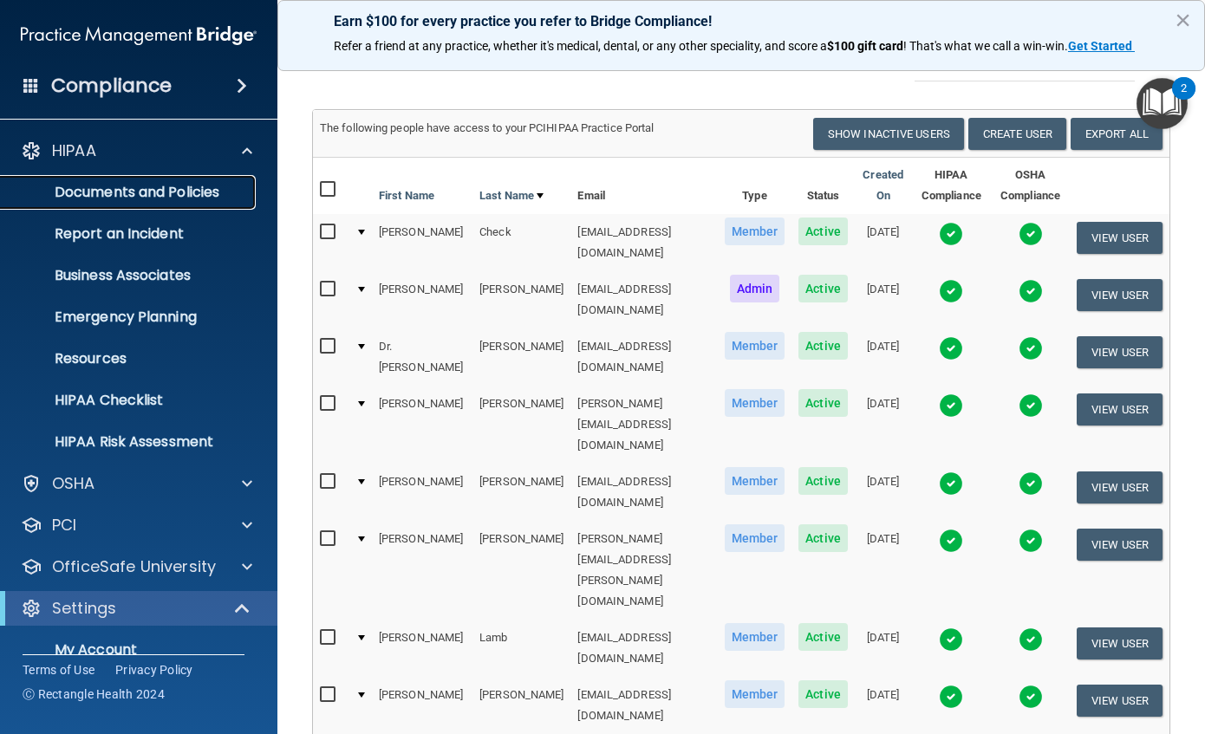
click at [114, 191] on p "Documents and Policies" at bounding box center [129, 192] width 237 height 17
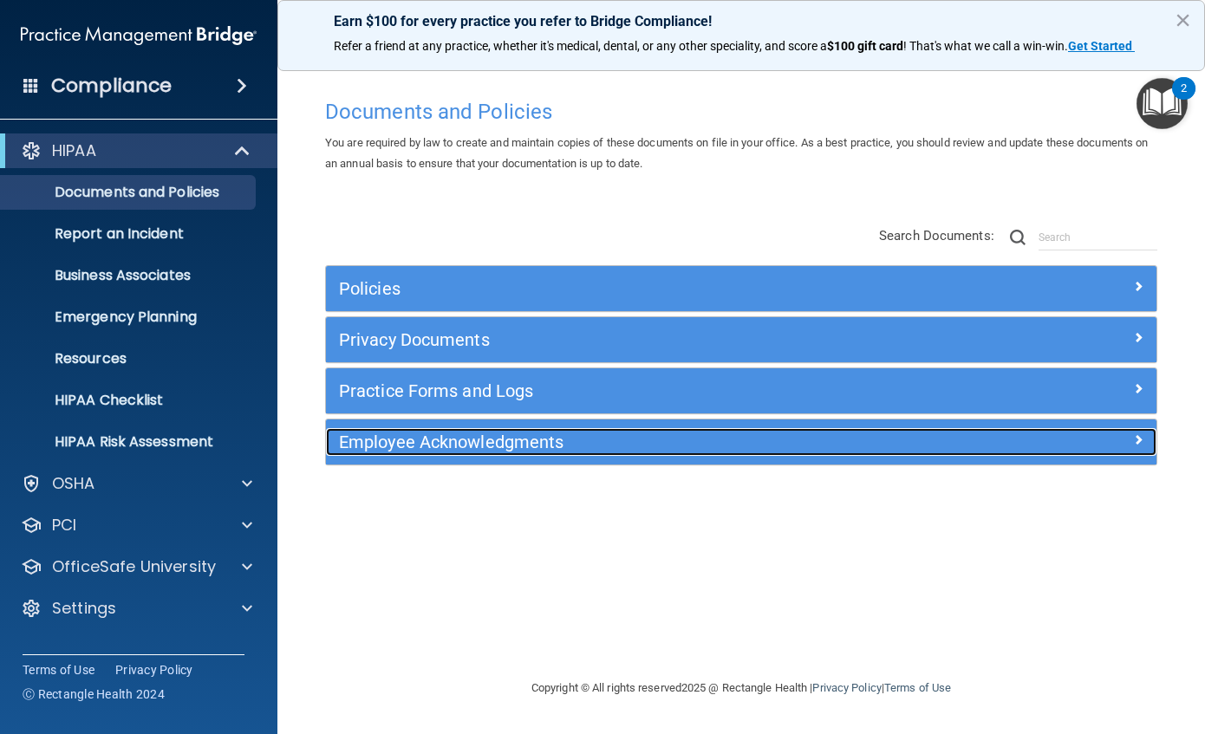
click at [746, 454] on div "Employee Acknowledgments" at bounding box center [637, 442] width 623 height 28
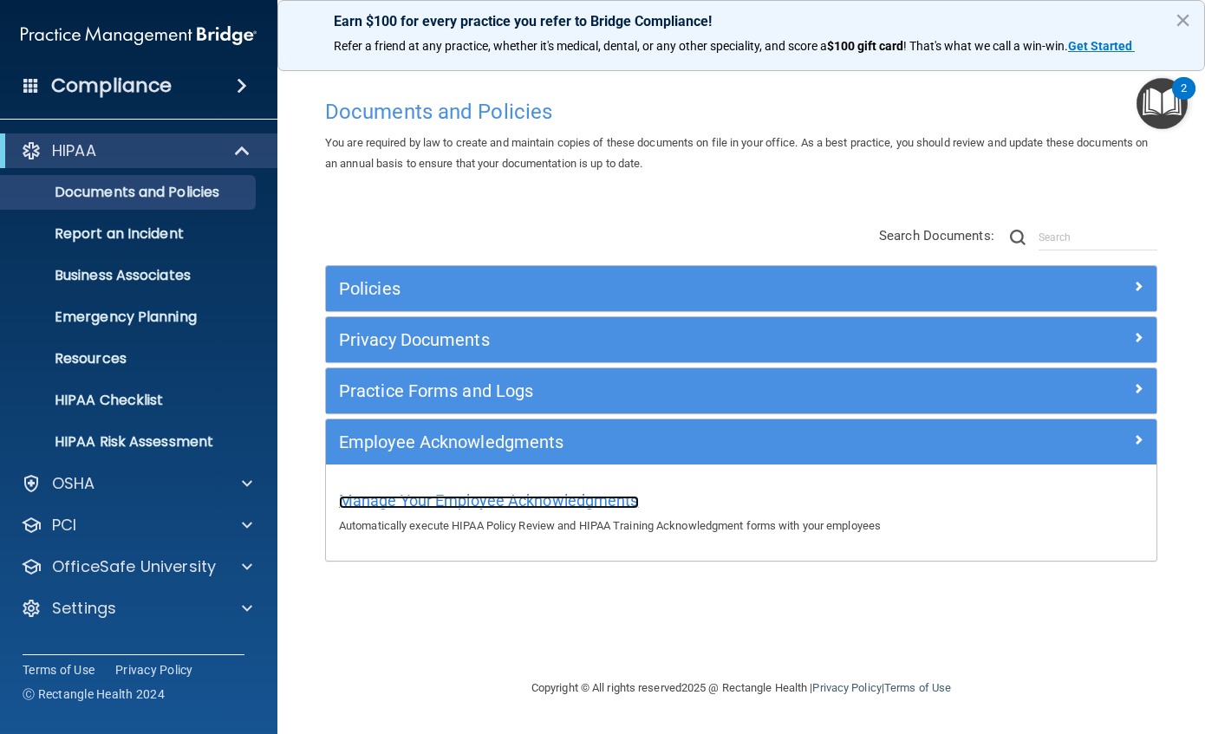
click at [574, 502] on span "Manage Your Employee Acknowledgments" at bounding box center [489, 501] width 300 height 18
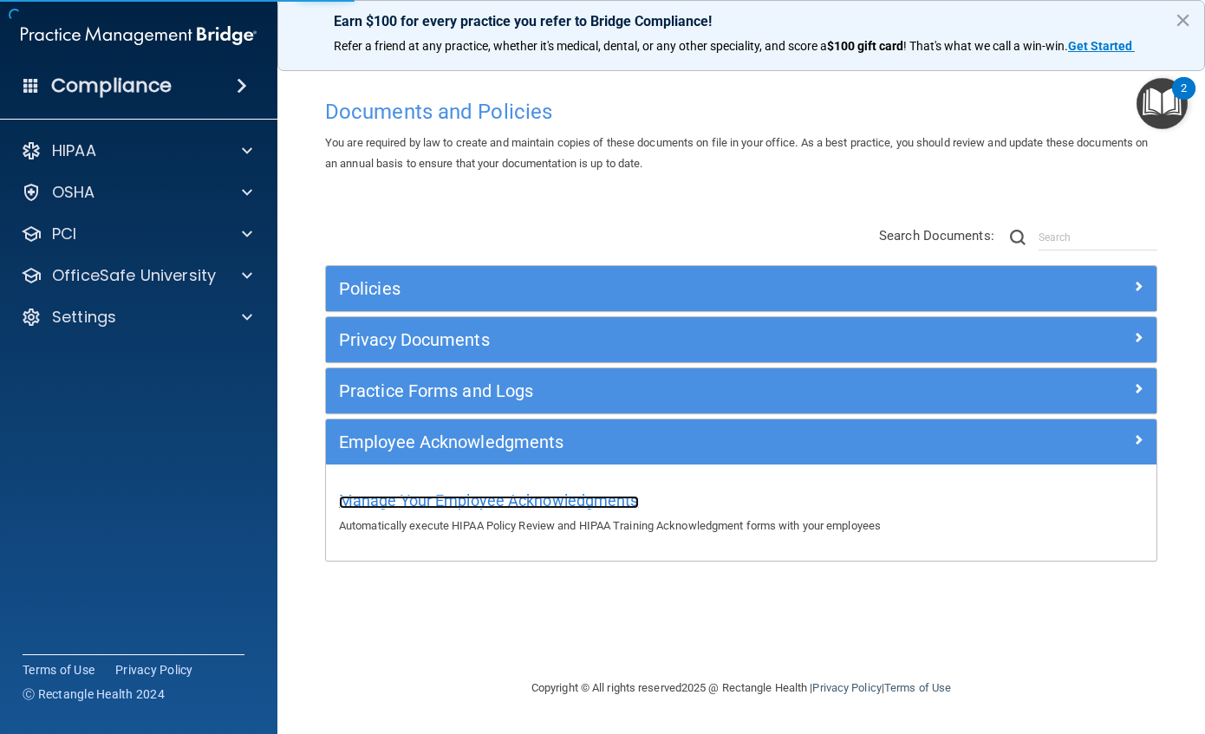
click at [461, 502] on span "Manage Your Employee Acknowledgments" at bounding box center [489, 501] width 300 height 18
click at [442, 512] on div "Manage Your Employee Acknowledgments Automatically execute HIPAA Policy Review …" at bounding box center [741, 510] width 804 height 49
click at [448, 505] on span "Manage Your Employee Acknowledgments" at bounding box center [489, 501] width 300 height 18
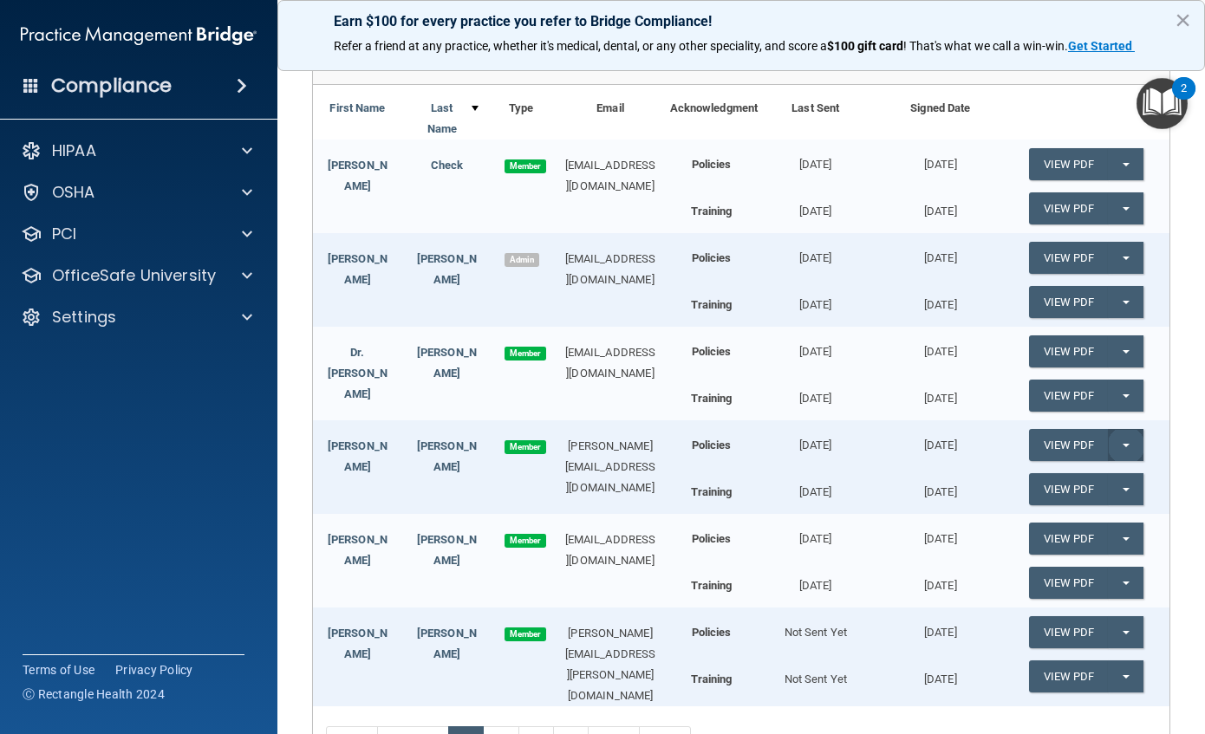
scroll to position [260, 0]
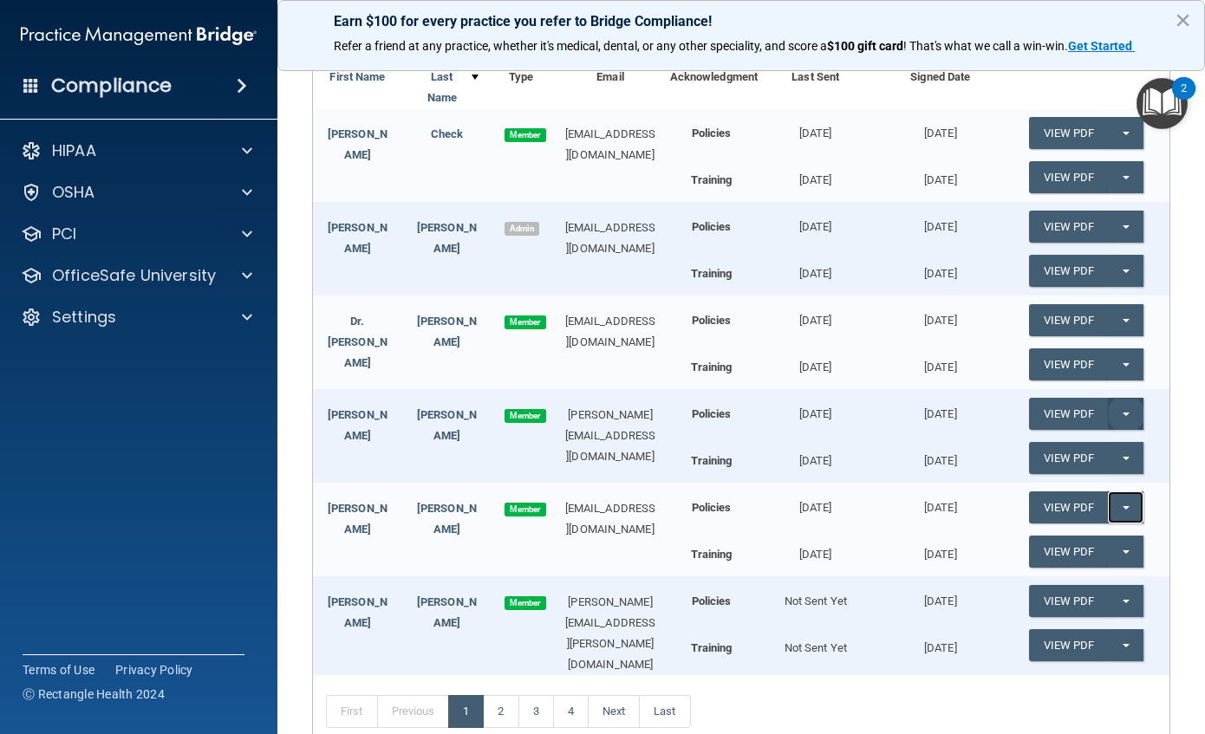
click at [1120, 500] on button "Split button!" at bounding box center [1126, 508] width 36 height 32
click at [1121, 547] on link "Update Acknowledgment" at bounding box center [1109, 543] width 160 height 26
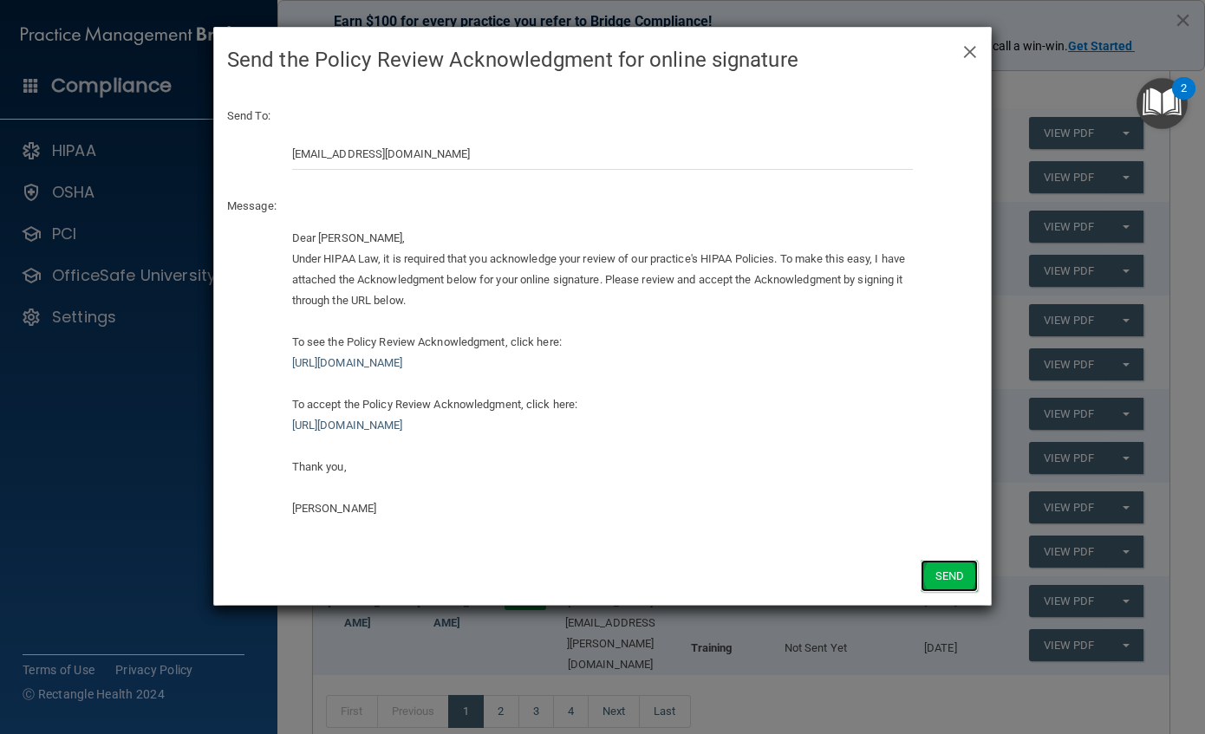
click at [962, 573] on button "Send" at bounding box center [949, 576] width 57 height 32
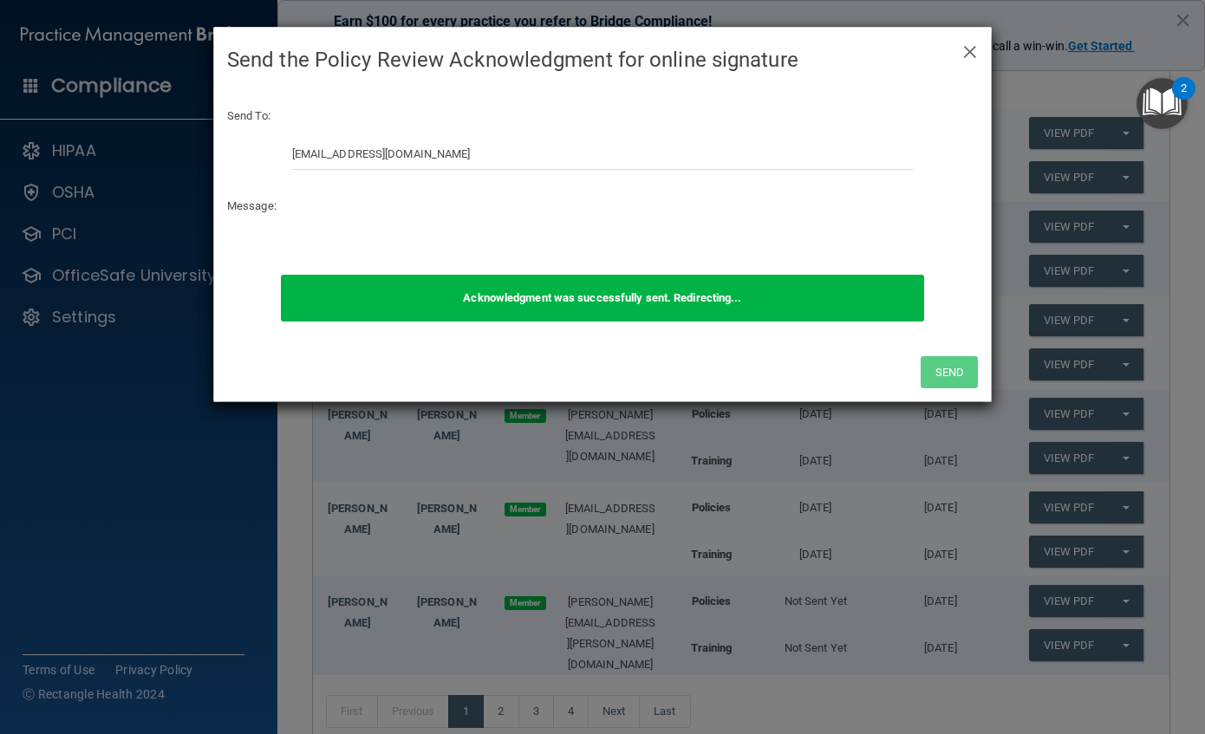
click at [1126, 557] on div "× Close Send the Policy Review Acknowledgment for online signature Send To: [EM…" at bounding box center [602, 367] width 1205 height 734
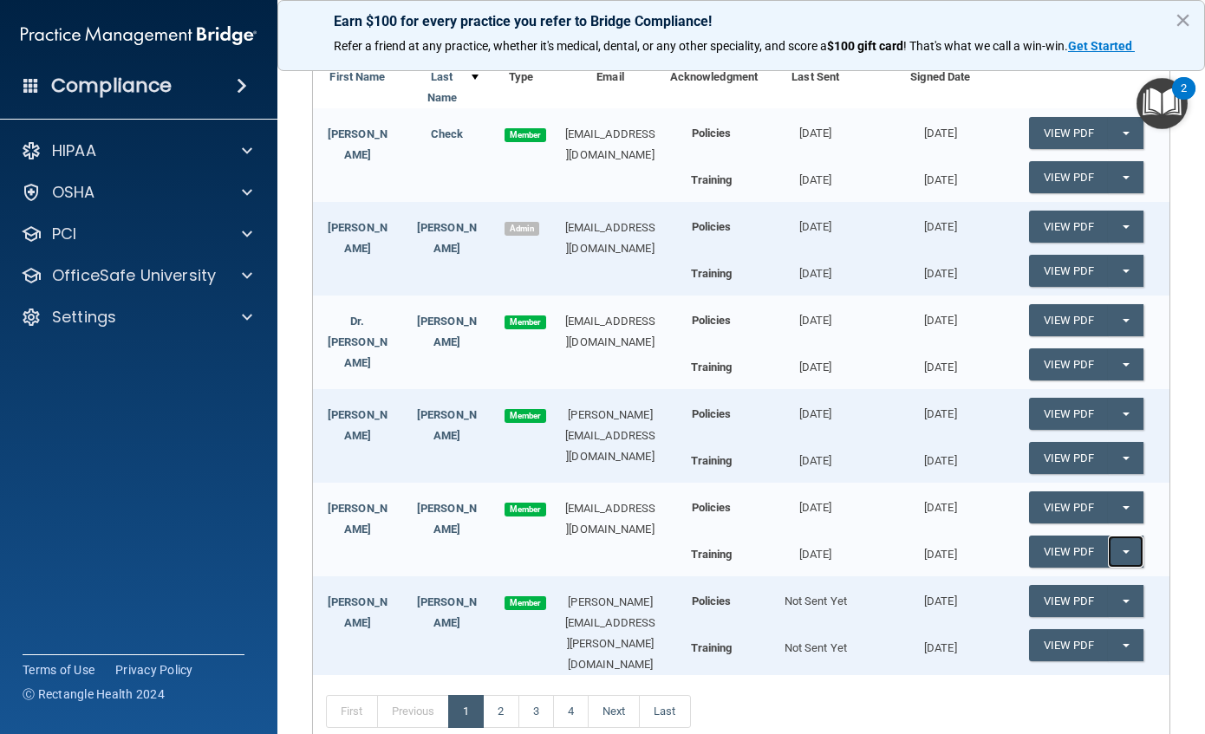
click at [1123, 553] on span "button" at bounding box center [1126, 551] width 7 height 3
click at [1095, 581] on link "Update Acknowledgment" at bounding box center [1109, 587] width 160 height 26
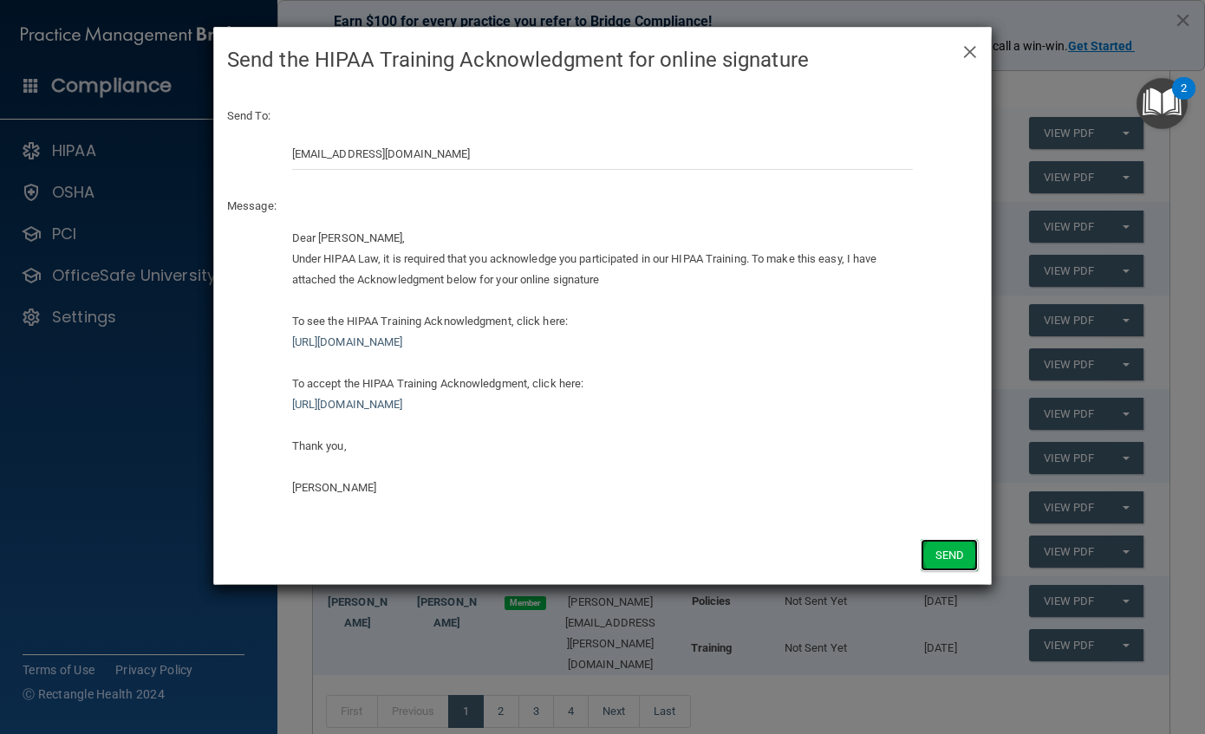
drag, startPoint x: 949, startPoint y: 546, endPoint x: 930, endPoint y: 556, distance: 21.3
click at [948, 548] on button "Send" at bounding box center [949, 555] width 57 height 32
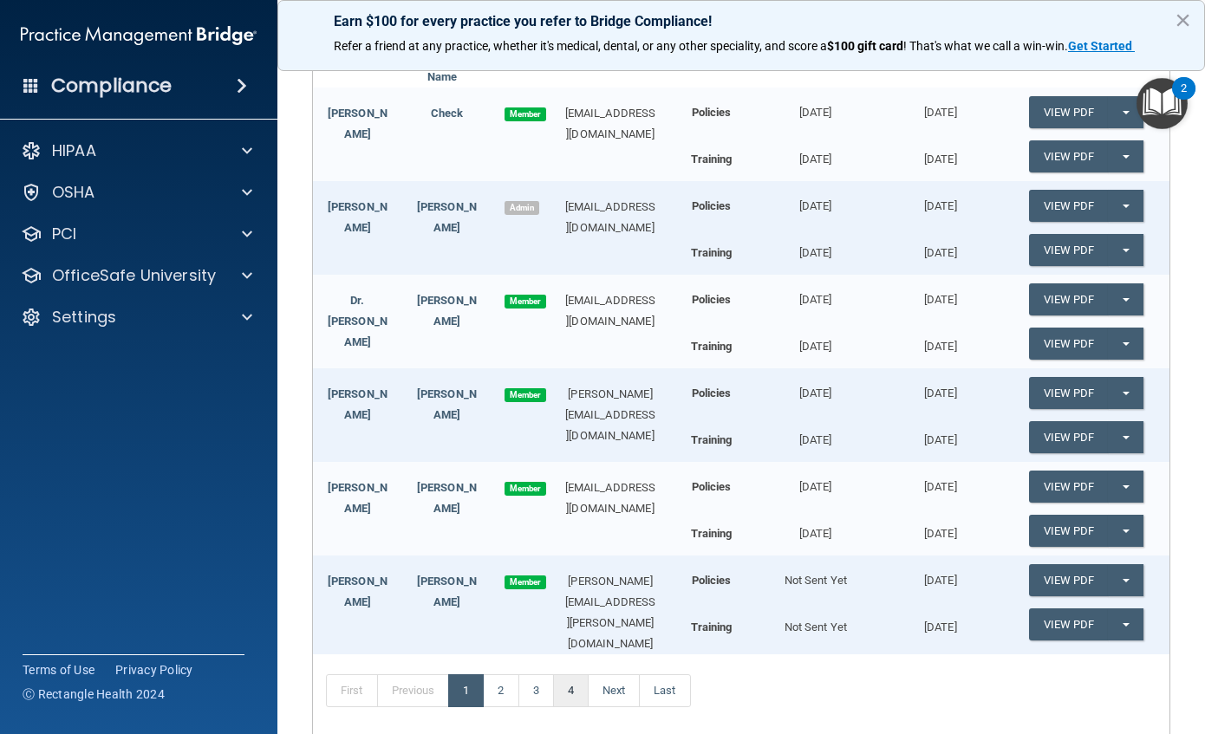
scroll to position [433, 0]
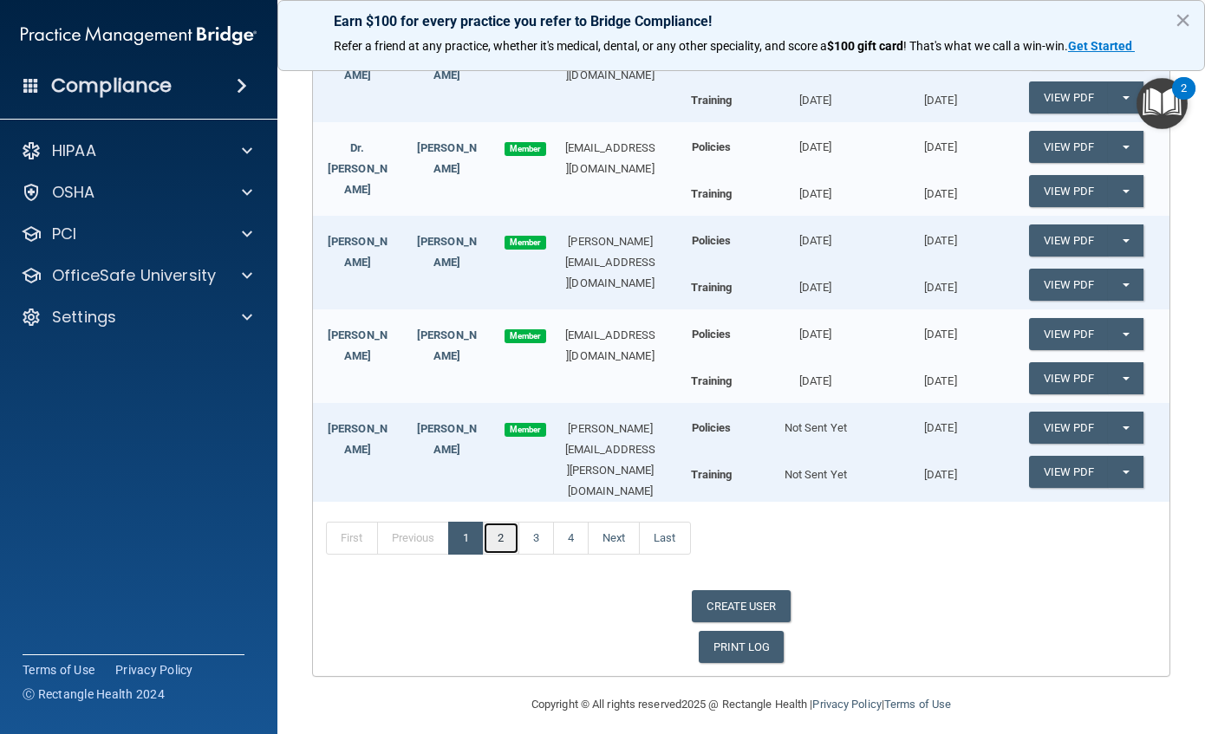
click at [498, 526] on link "2" at bounding box center [501, 538] width 36 height 33
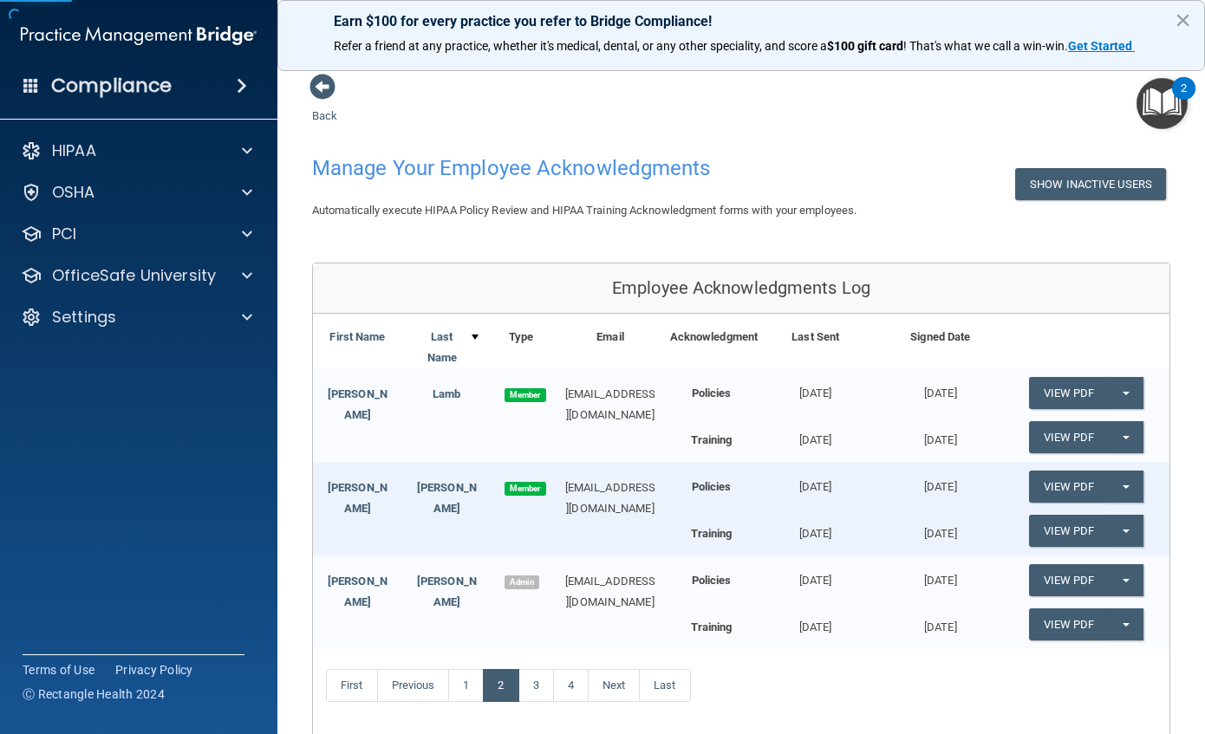
scroll to position [87, 0]
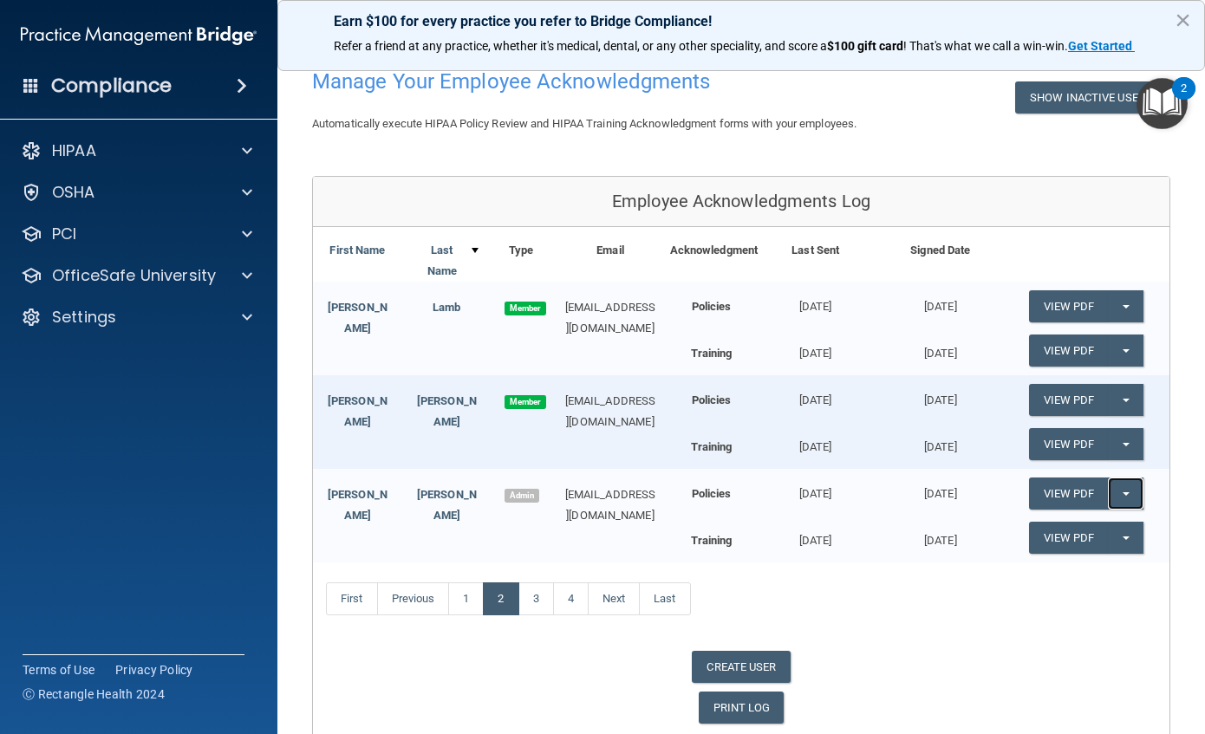
click at [1125, 497] on button "Split button!" at bounding box center [1126, 494] width 36 height 32
click at [1104, 534] on link "Update Acknowledgment" at bounding box center [1109, 529] width 160 height 26
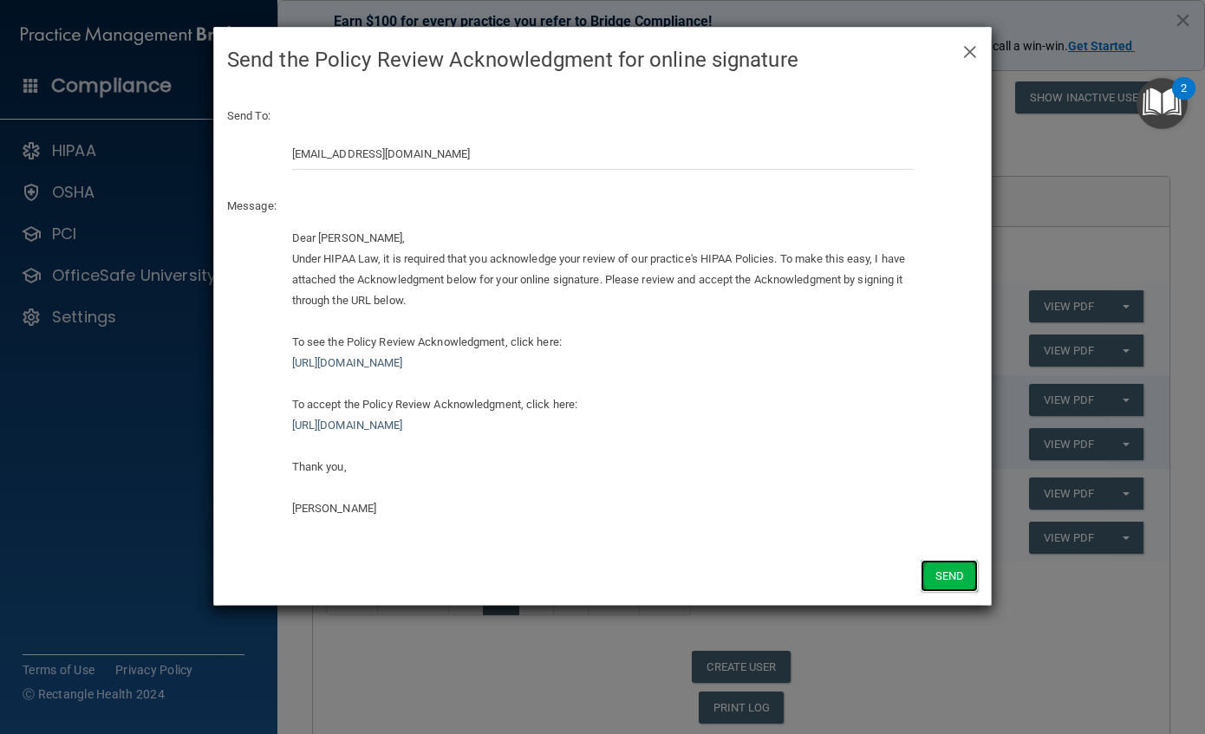
click at [972, 584] on button "Send" at bounding box center [949, 576] width 57 height 32
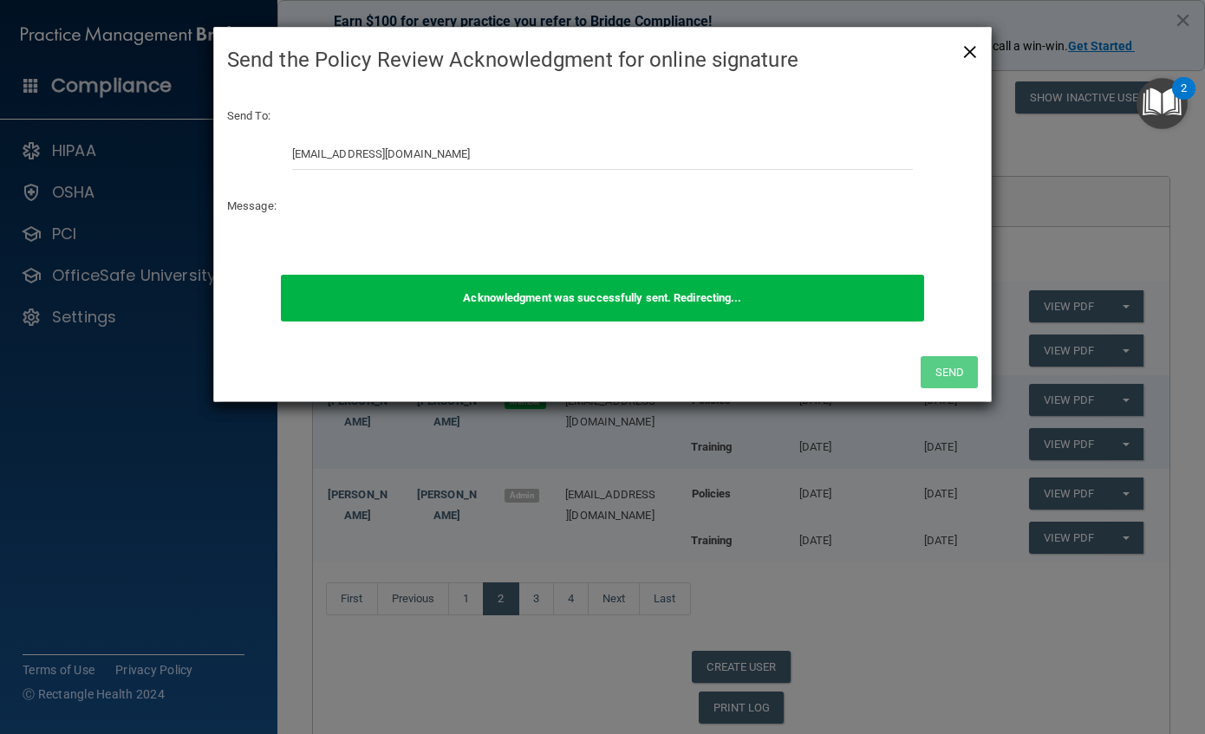
click at [967, 58] on span "×" at bounding box center [970, 49] width 16 height 35
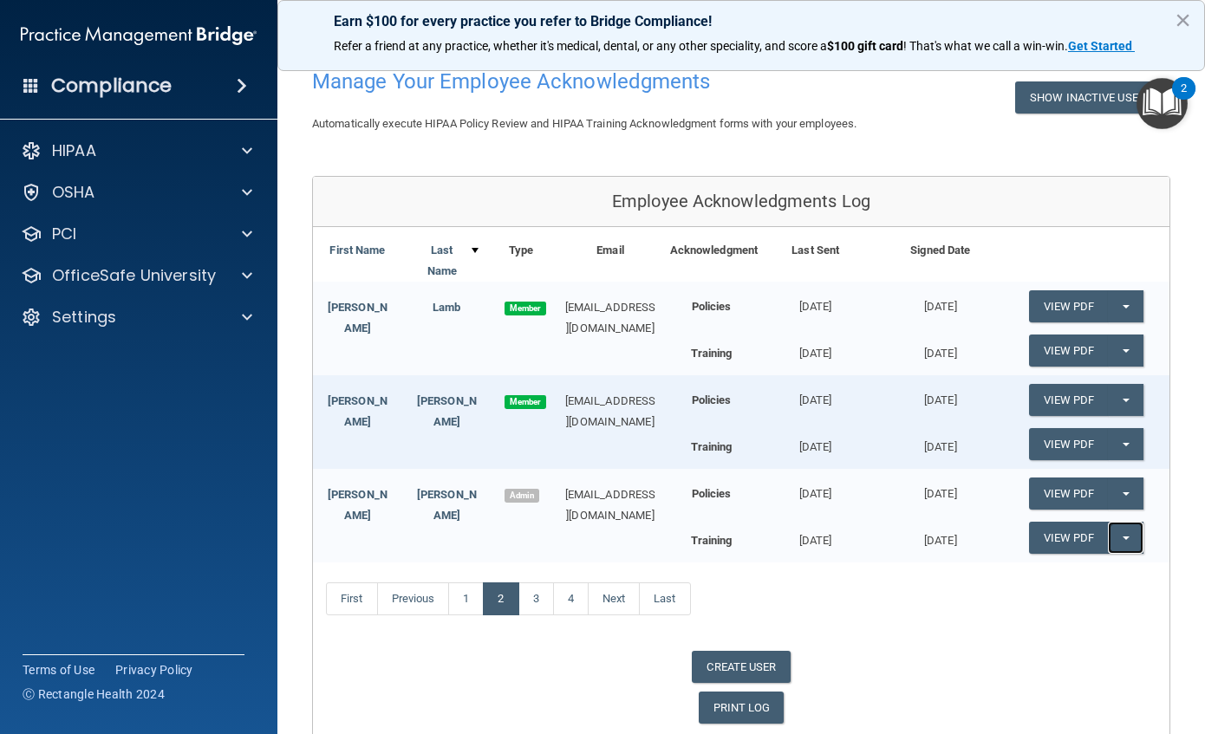
click at [1123, 535] on button "Split button!" at bounding box center [1126, 538] width 36 height 32
click at [1103, 567] on link "Update Acknowledgment" at bounding box center [1109, 573] width 160 height 26
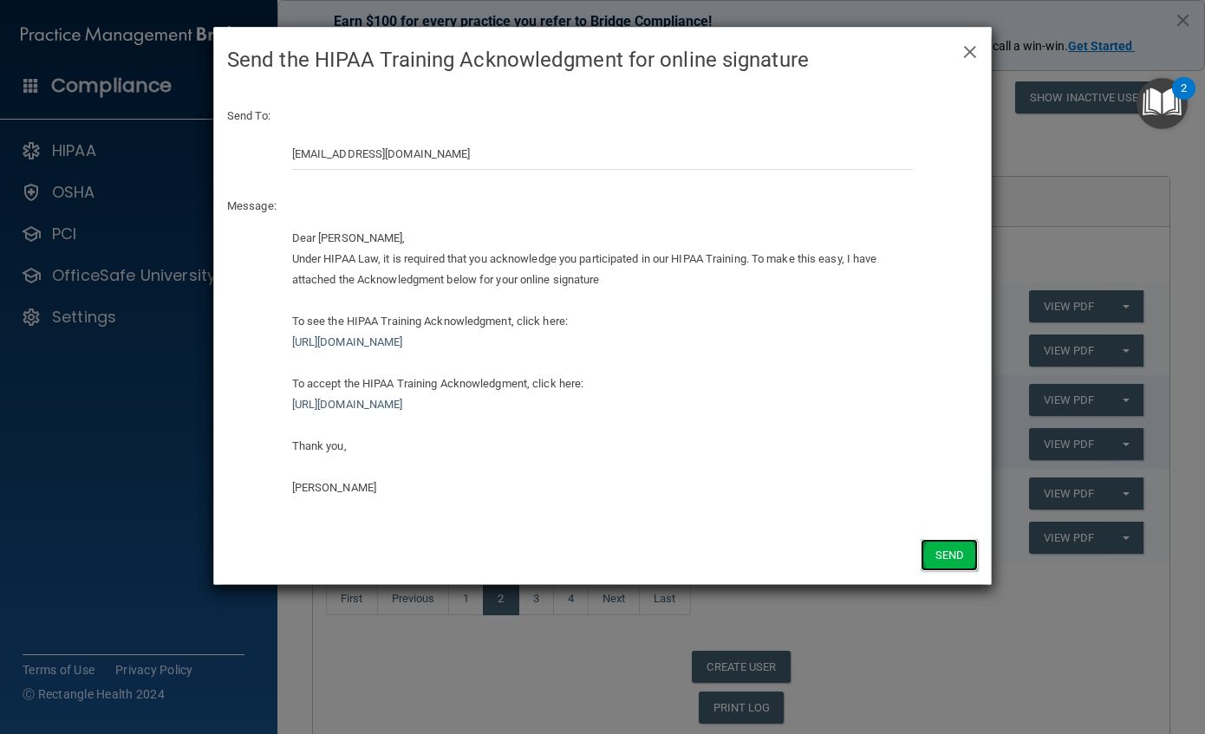
click at [949, 555] on button "Send" at bounding box center [949, 555] width 57 height 32
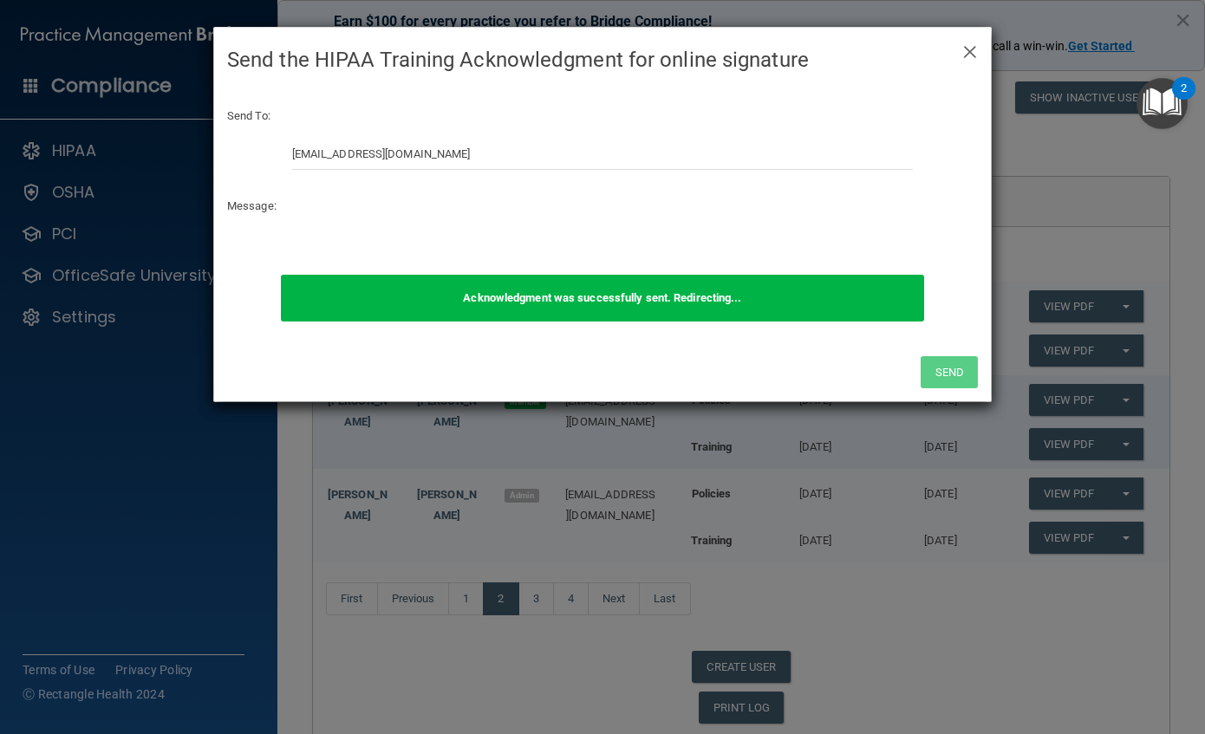
click at [536, 608] on div "× Close Send the HIPAA Training Acknowledgment for online signature Send To: [E…" at bounding box center [602, 367] width 1205 height 734
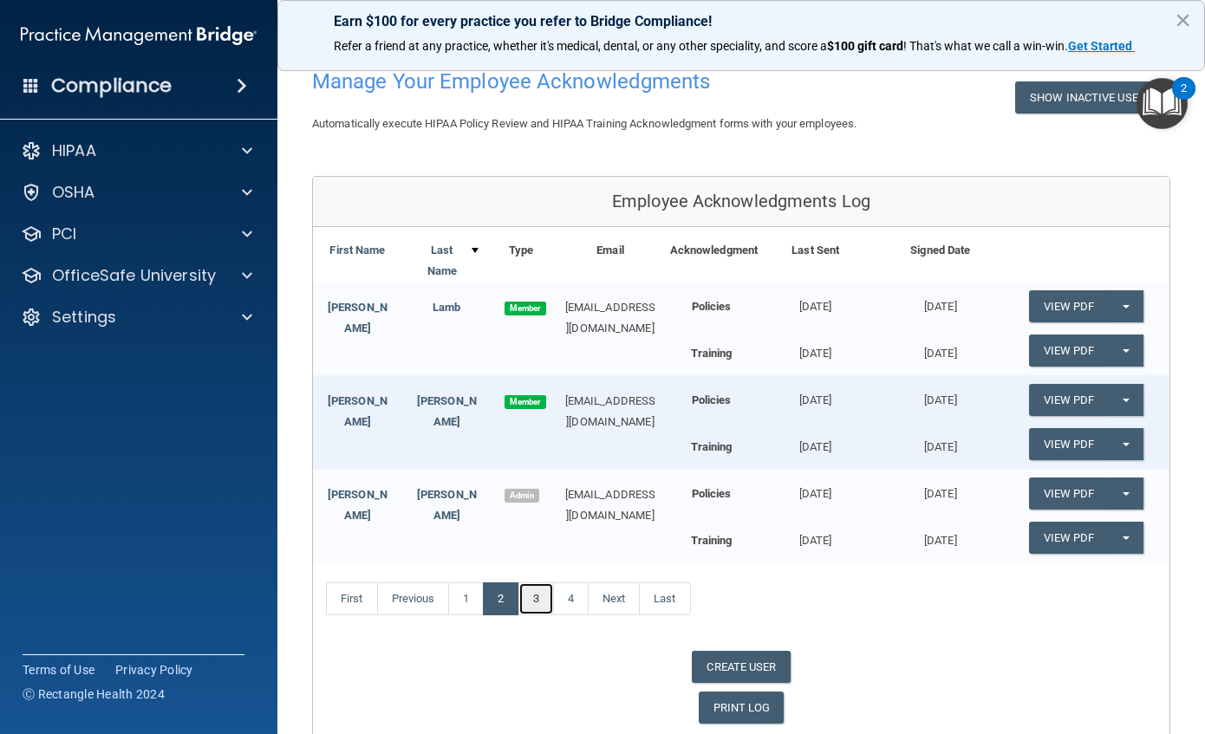
click at [533, 600] on link "3" at bounding box center [536, 599] width 36 height 33
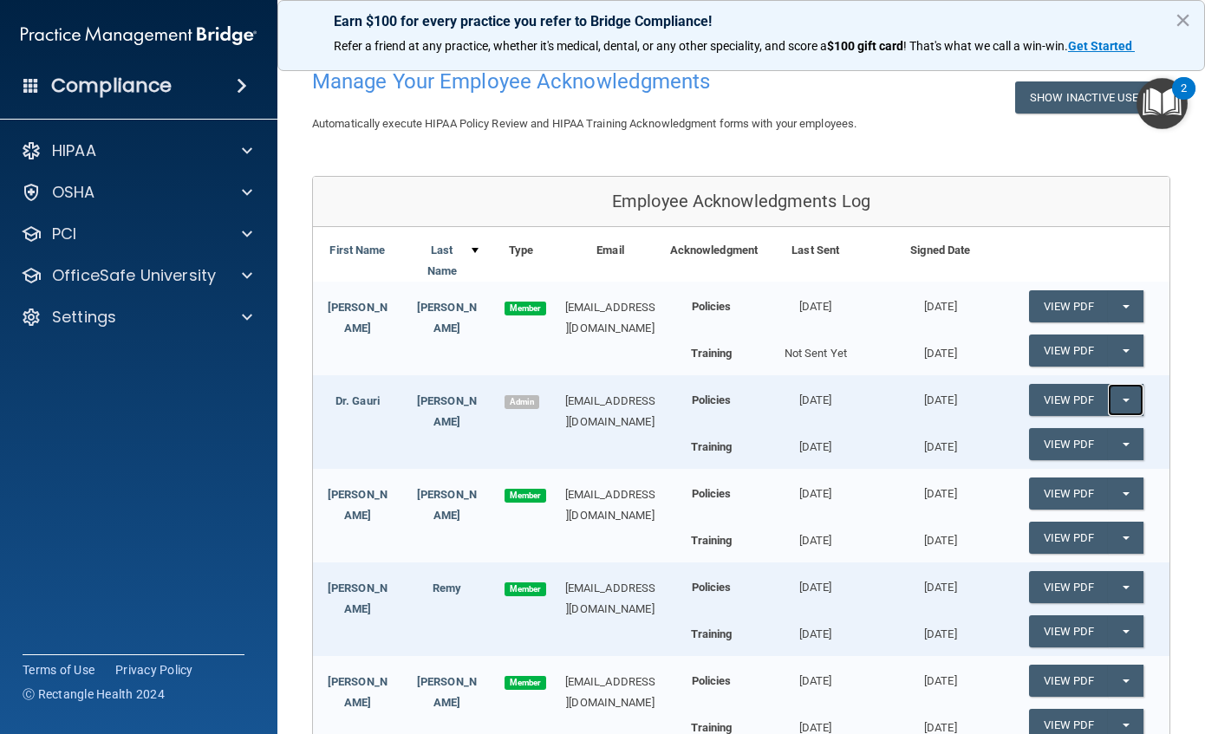
click at [1118, 398] on button "Split button!" at bounding box center [1126, 400] width 36 height 32
click at [1122, 440] on link "Update Acknowledgment" at bounding box center [1109, 435] width 160 height 26
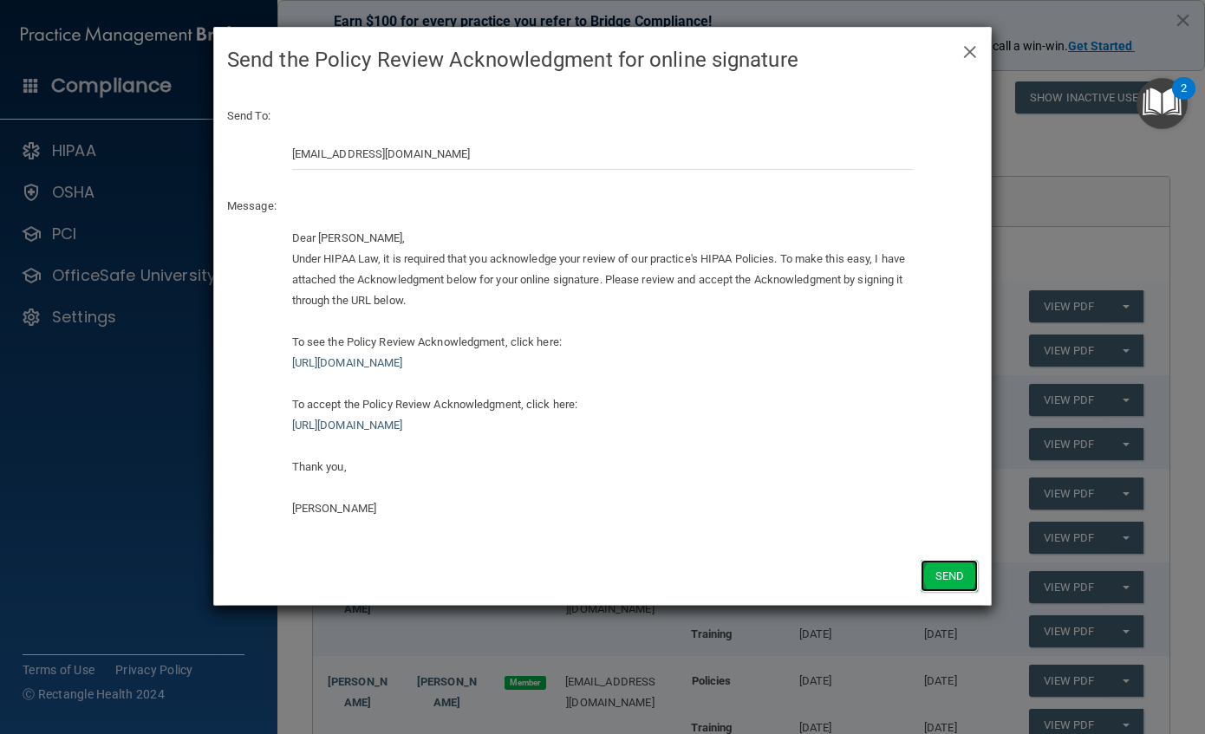
click at [955, 564] on button "Send" at bounding box center [949, 576] width 57 height 32
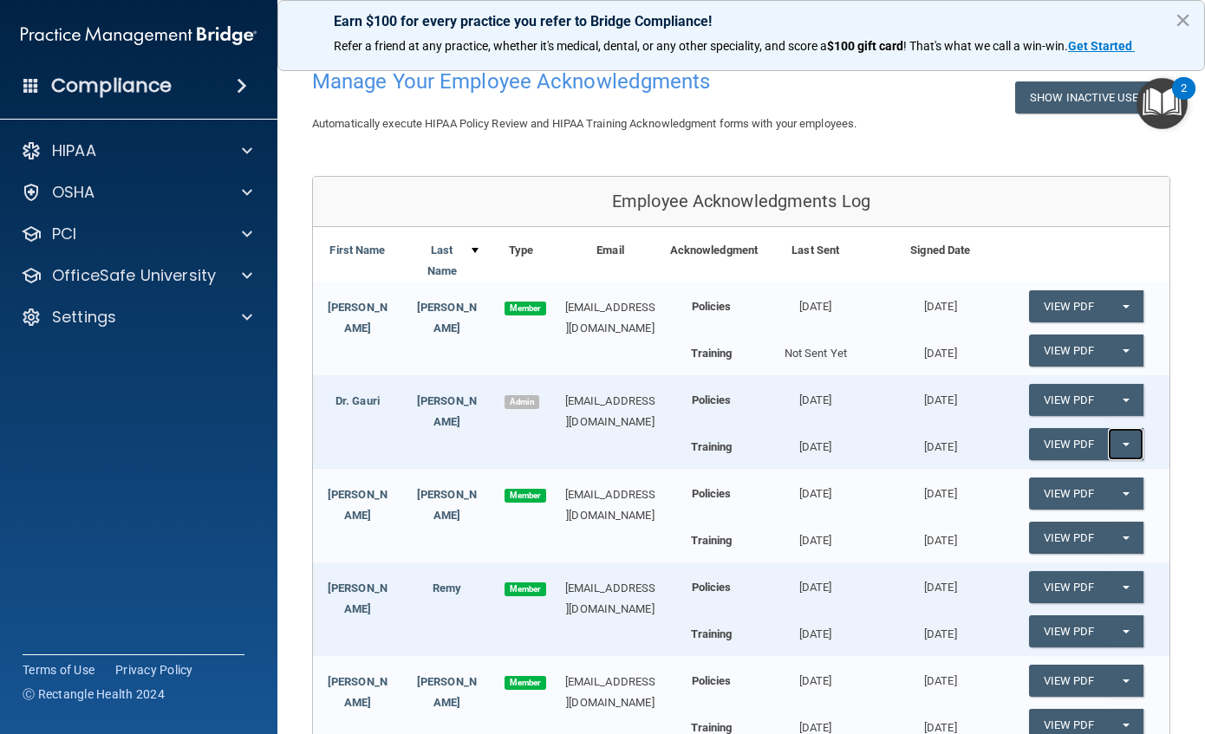
click at [1128, 442] on button "Split button!" at bounding box center [1126, 444] width 36 height 32
click at [1100, 482] on link "Update Acknowledgment" at bounding box center [1109, 479] width 160 height 26
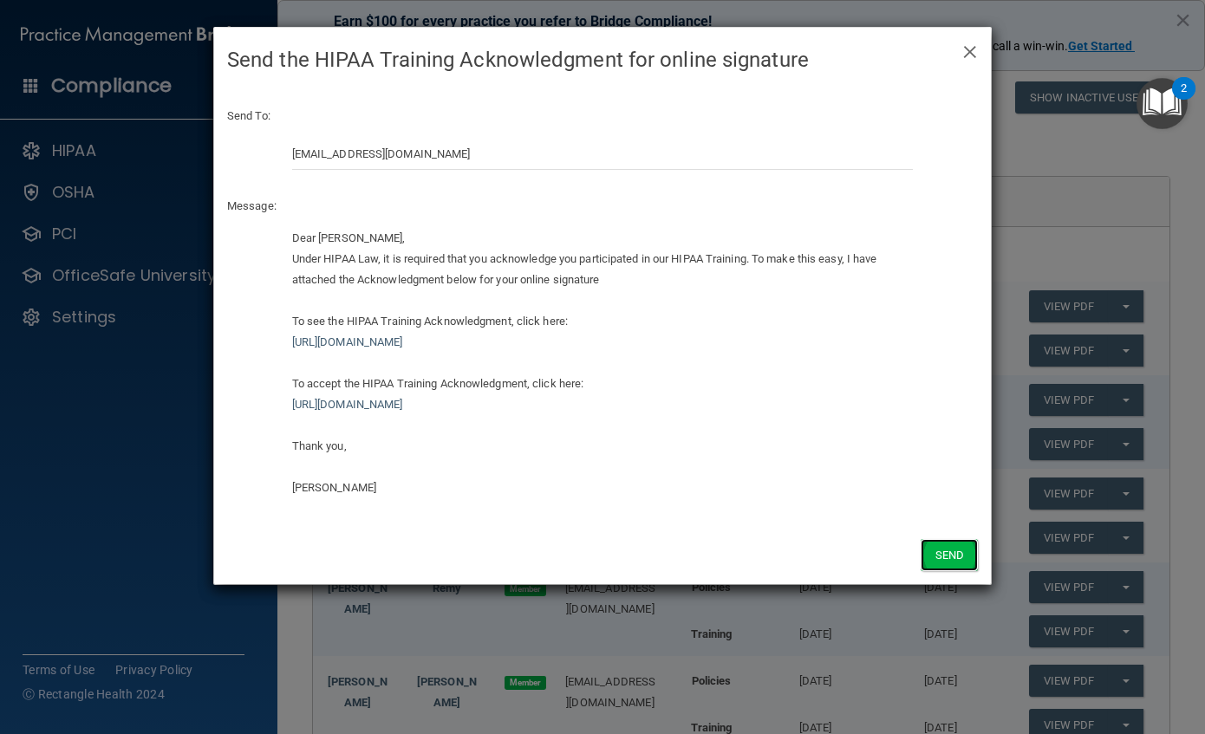
click at [957, 548] on button "Send" at bounding box center [949, 555] width 57 height 32
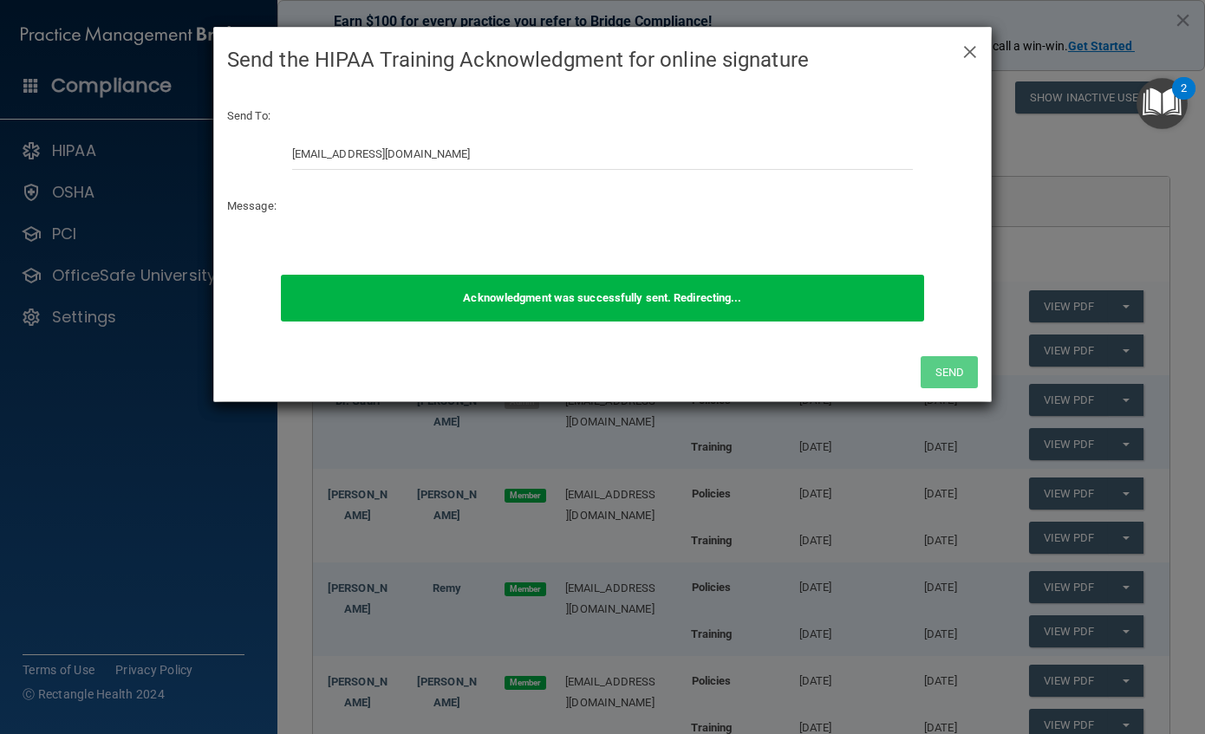
click at [962, 518] on div "× Close Send the HIPAA Training Acknowledgment for online signature Send To: [E…" at bounding box center [602, 367] width 1205 height 734
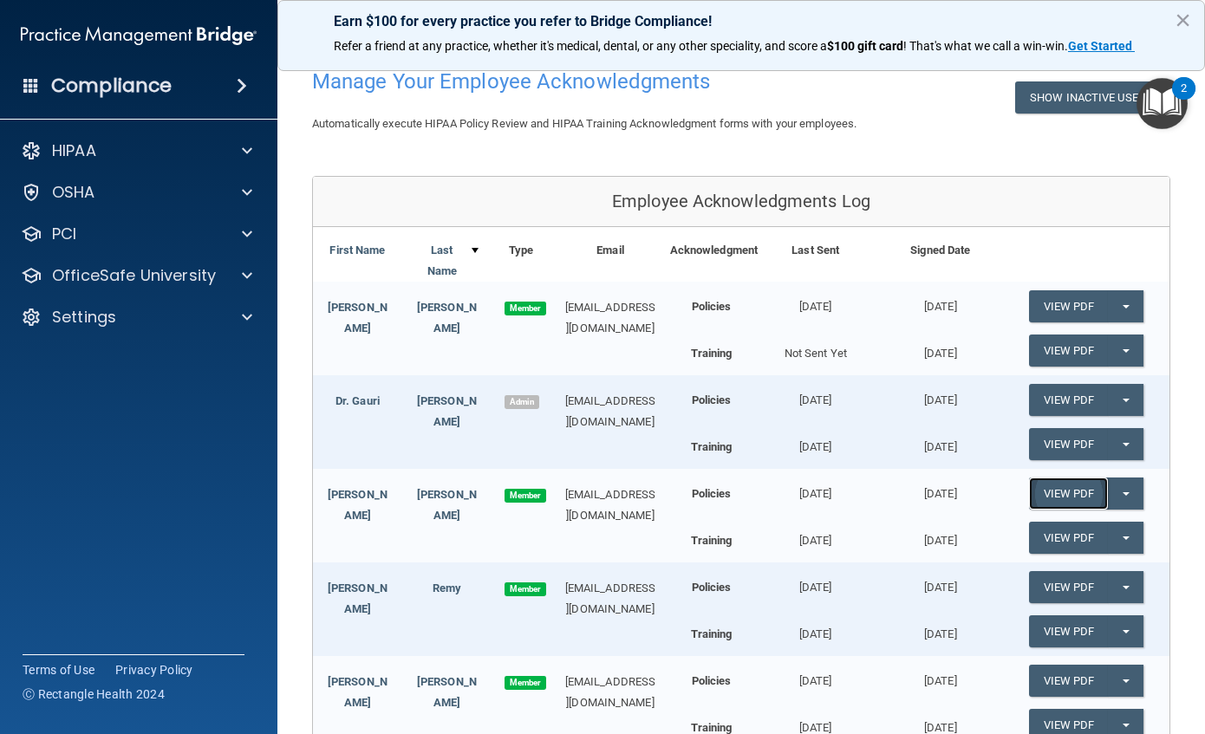
click at [1072, 485] on link "View PDF" at bounding box center [1069, 494] width 80 height 32
click at [1123, 495] on span "button" at bounding box center [1126, 493] width 7 height 3
click at [1063, 531] on link "Update Acknowledgment" at bounding box center [1109, 529] width 160 height 26
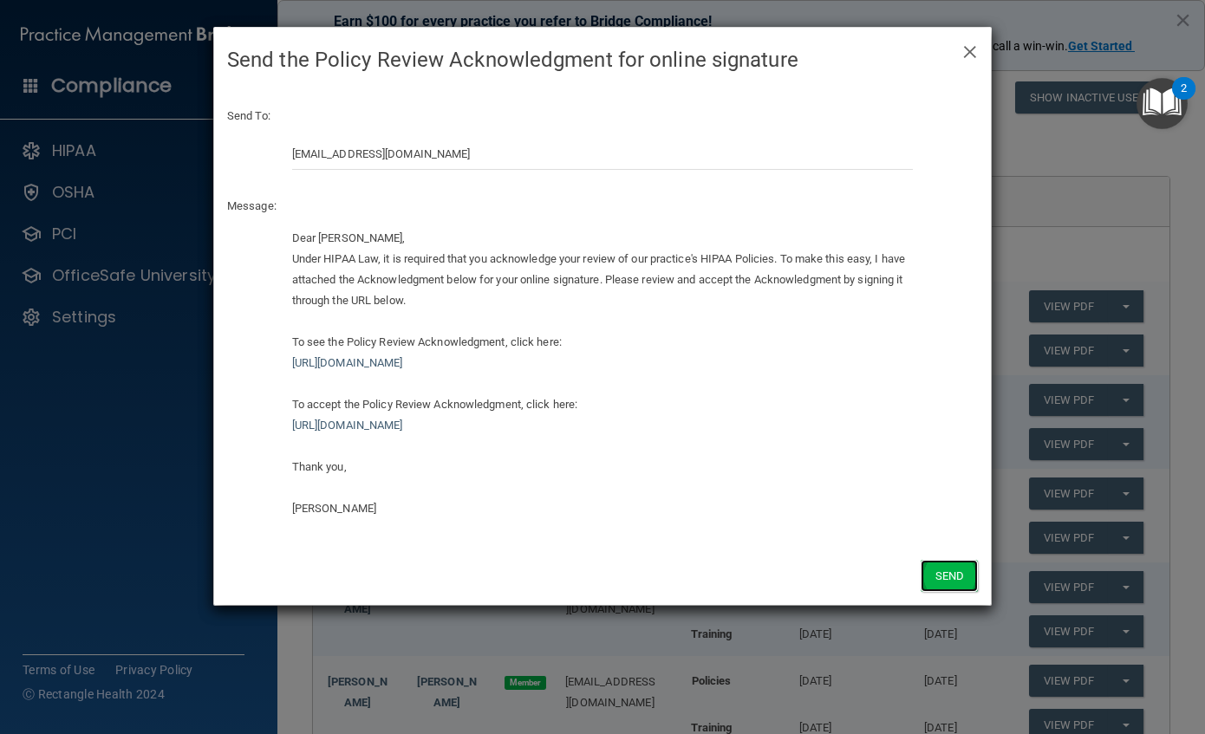
click at [966, 576] on button "Send" at bounding box center [949, 576] width 57 height 32
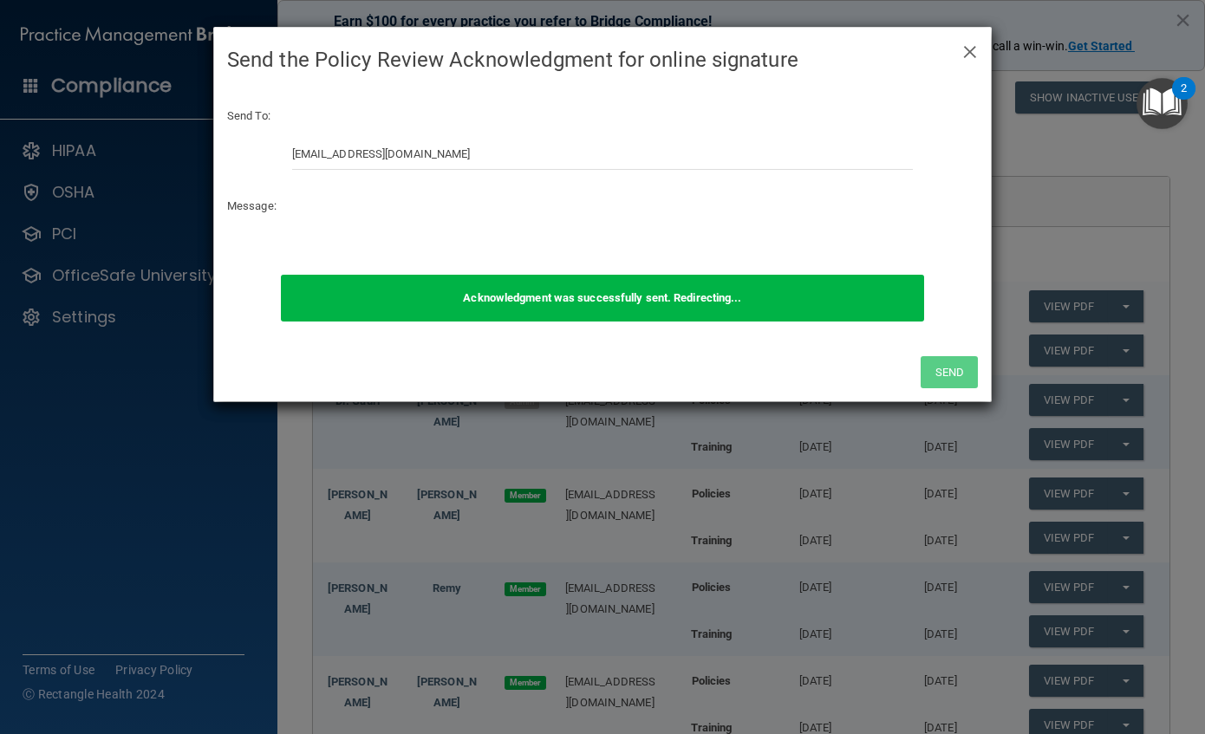
click at [1123, 544] on div "× Close Send the Policy Review Acknowledgment for online signature Send To: [EM…" at bounding box center [602, 367] width 1205 height 734
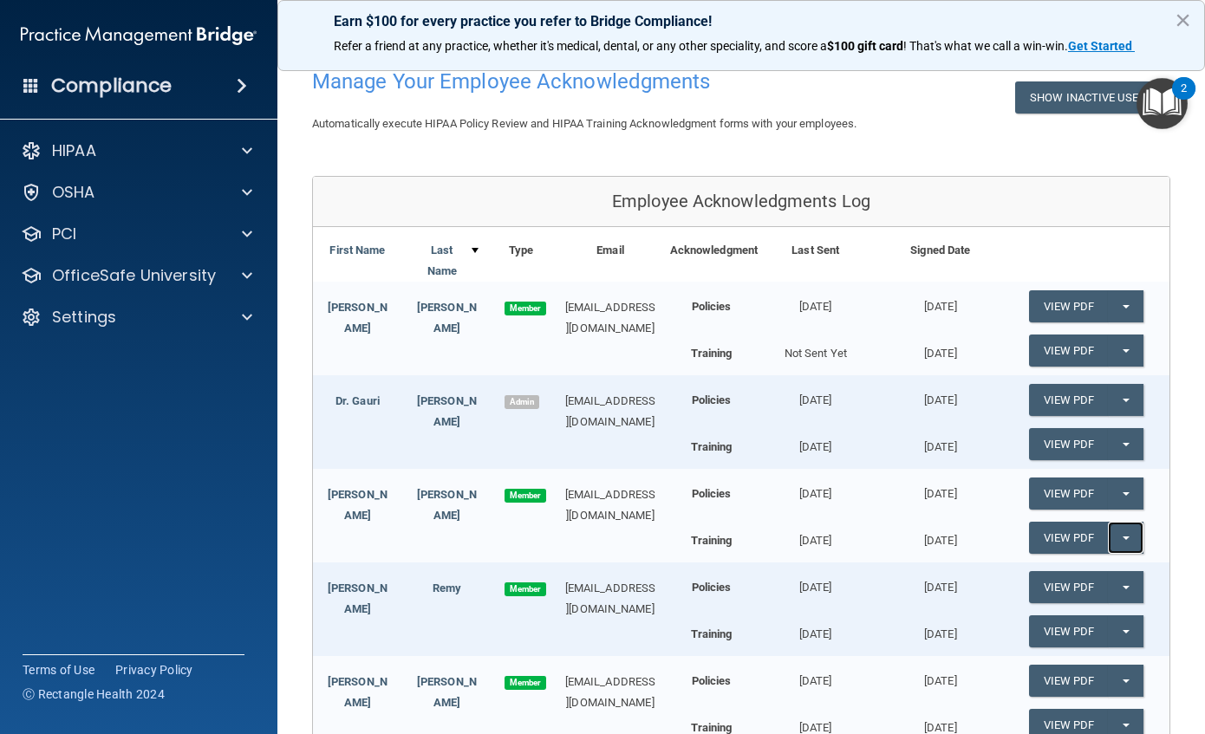
click at [1110, 542] on button "Split button!" at bounding box center [1126, 538] width 36 height 32
click at [1064, 563] on link "Update Acknowledgment" at bounding box center [1109, 573] width 160 height 26
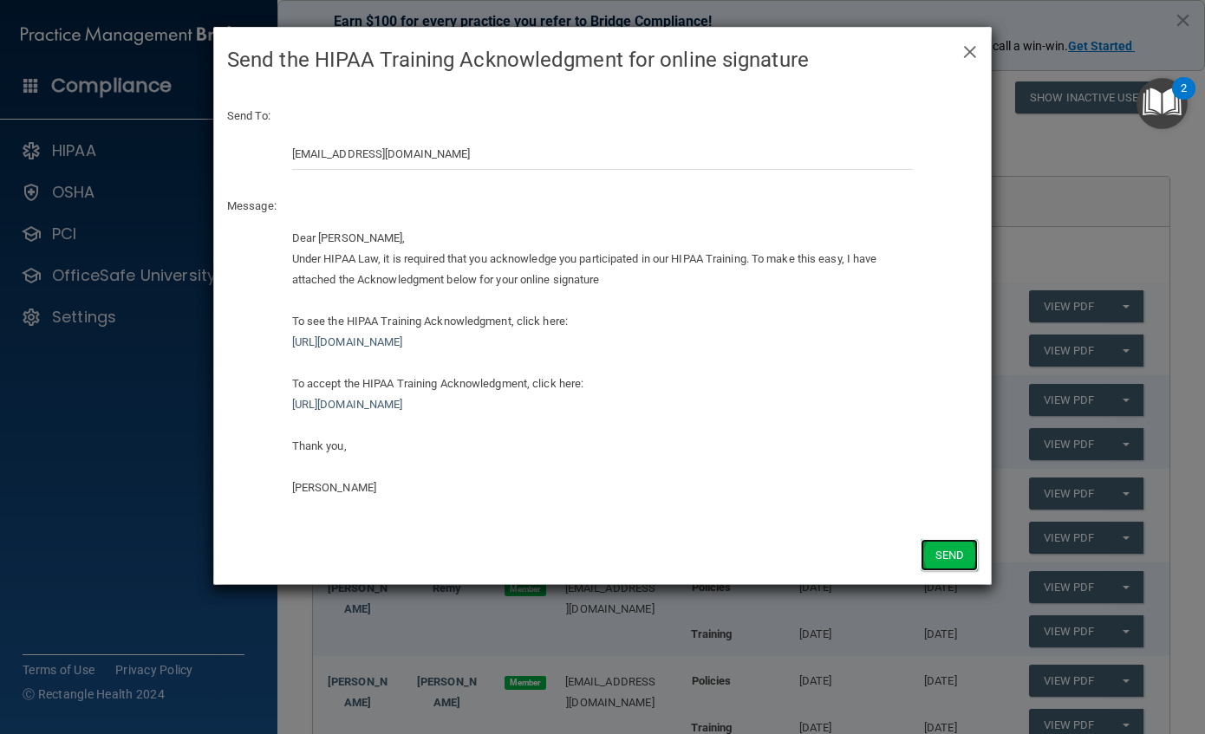
click at [962, 557] on button "Send" at bounding box center [949, 555] width 57 height 32
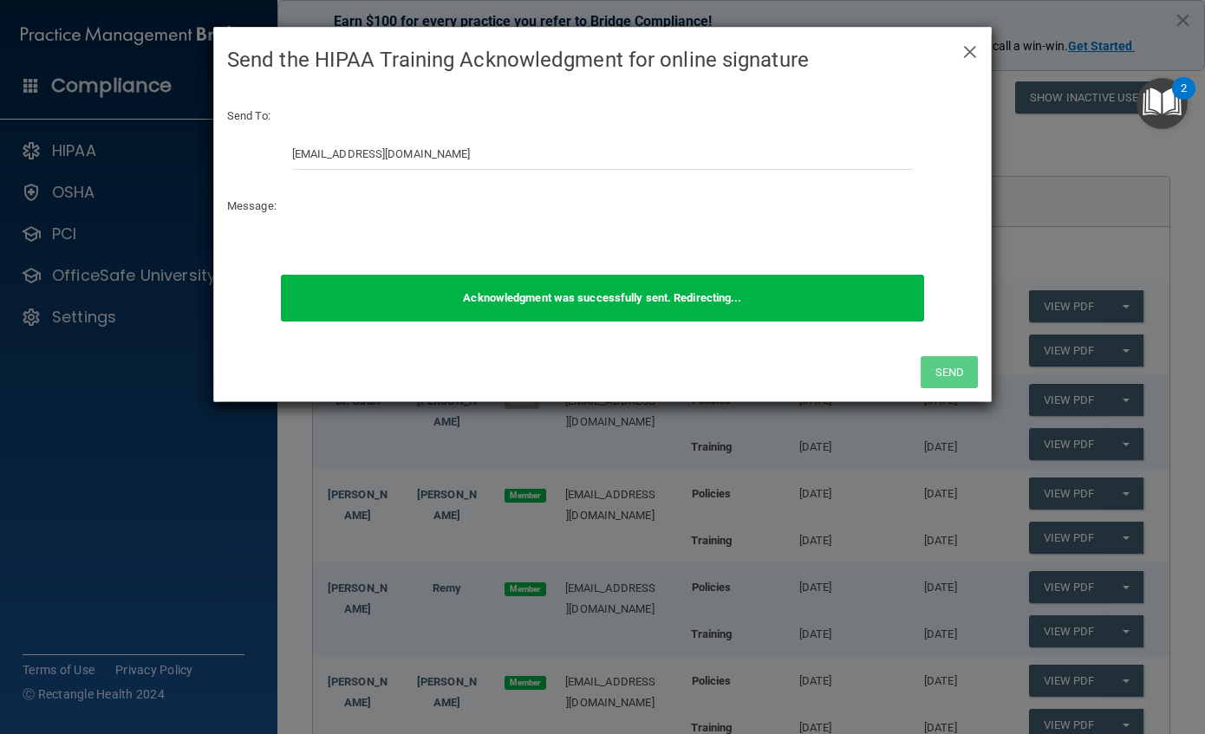
click at [867, 541] on div "× Close Send the HIPAA Training Acknowledgment for online signature Send To: [E…" at bounding box center [602, 367] width 1205 height 734
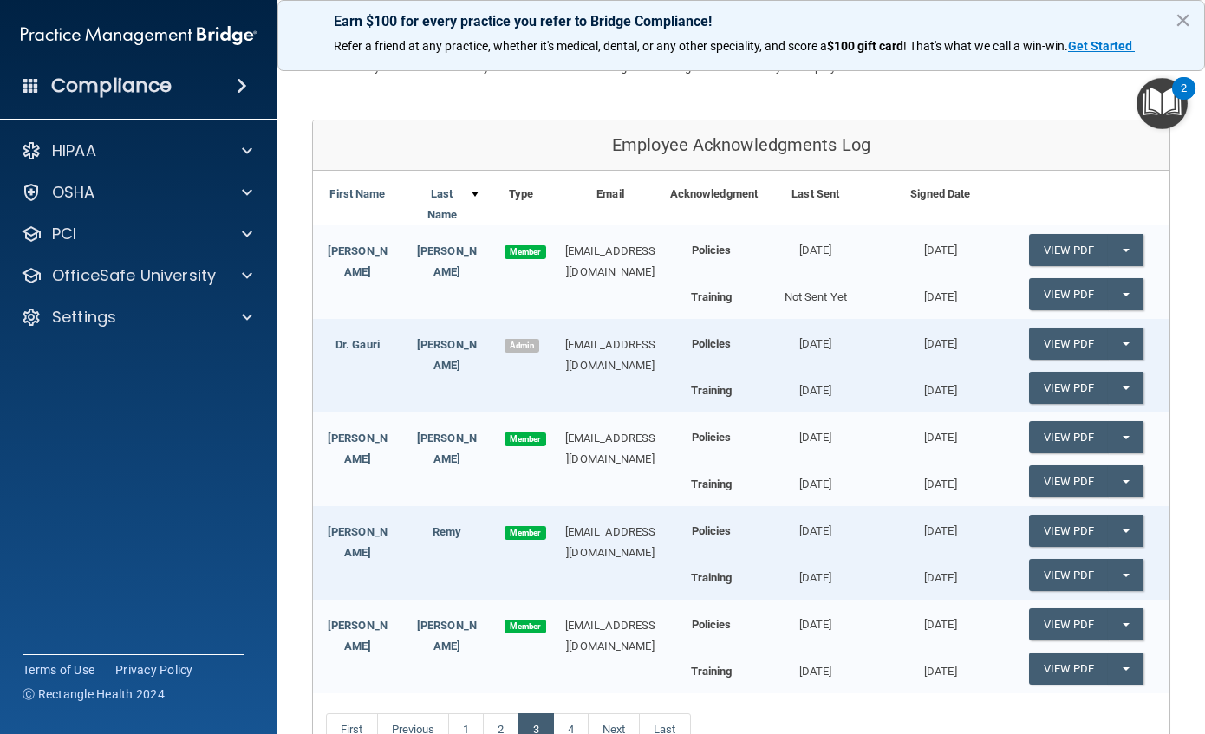
scroll to position [173, 0]
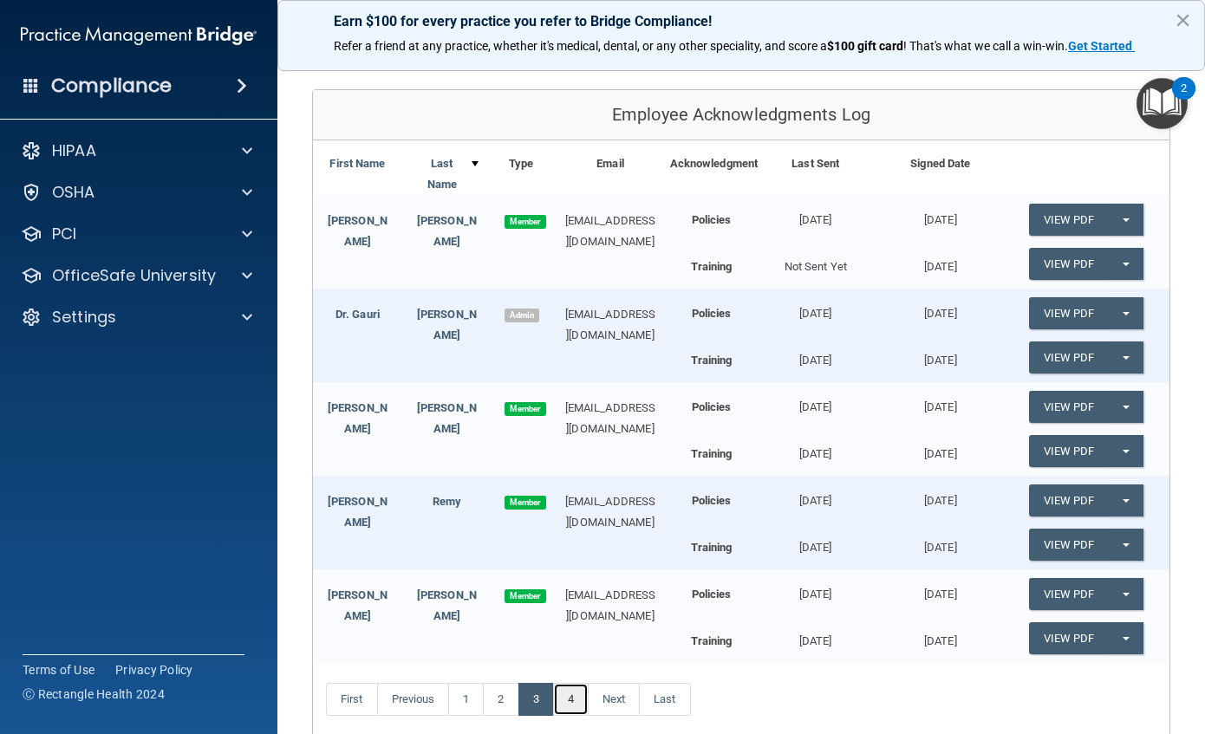
click at [567, 705] on link "4" at bounding box center [571, 699] width 36 height 33
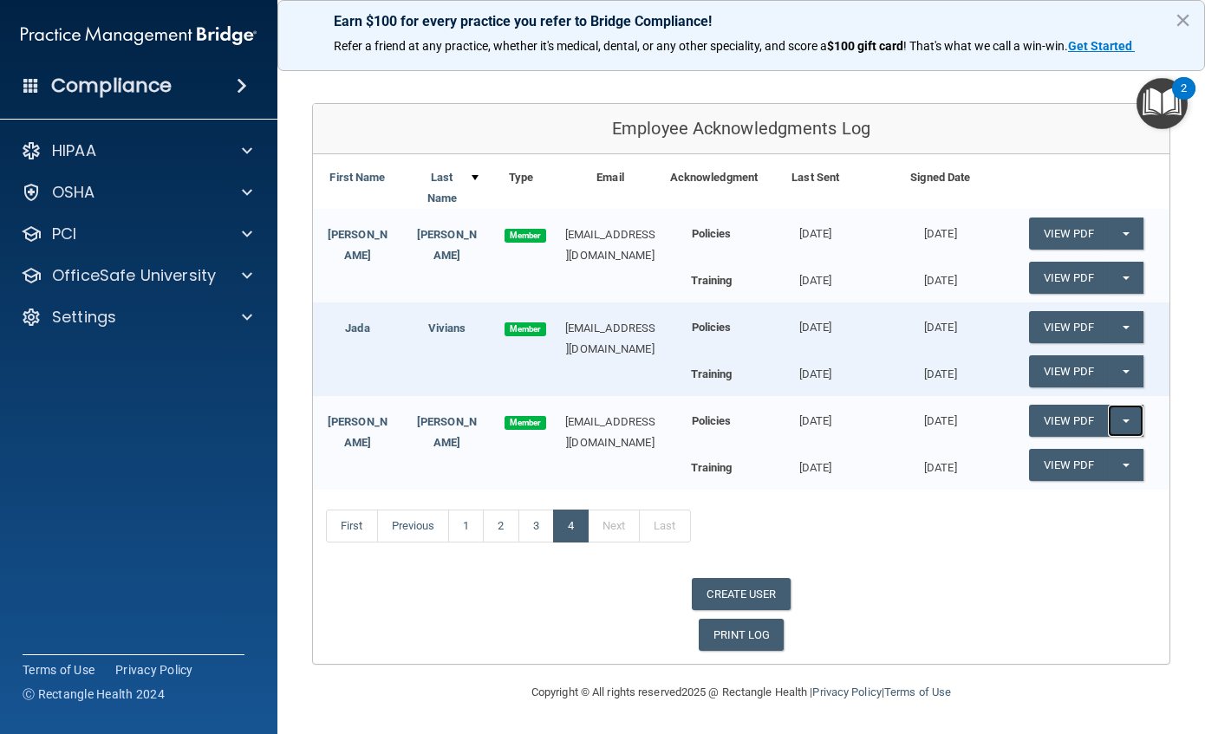
click at [1117, 415] on button "Split button!" at bounding box center [1126, 421] width 36 height 32
click at [1091, 452] on link "Update Acknowledgment" at bounding box center [1109, 456] width 160 height 26
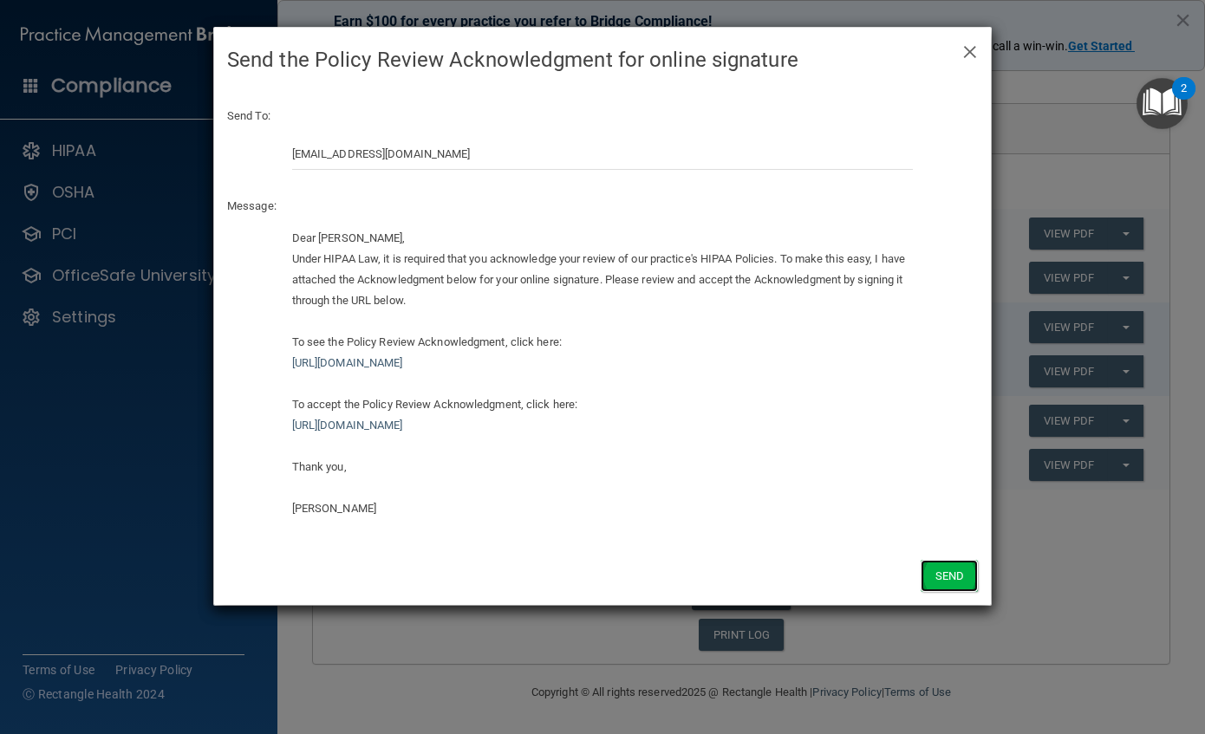
click at [940, 572] on button "Send" at bounding box center [949, 576] width 57 height 32
